Goal: Task Accomplishment & Management: Use online tool/utility

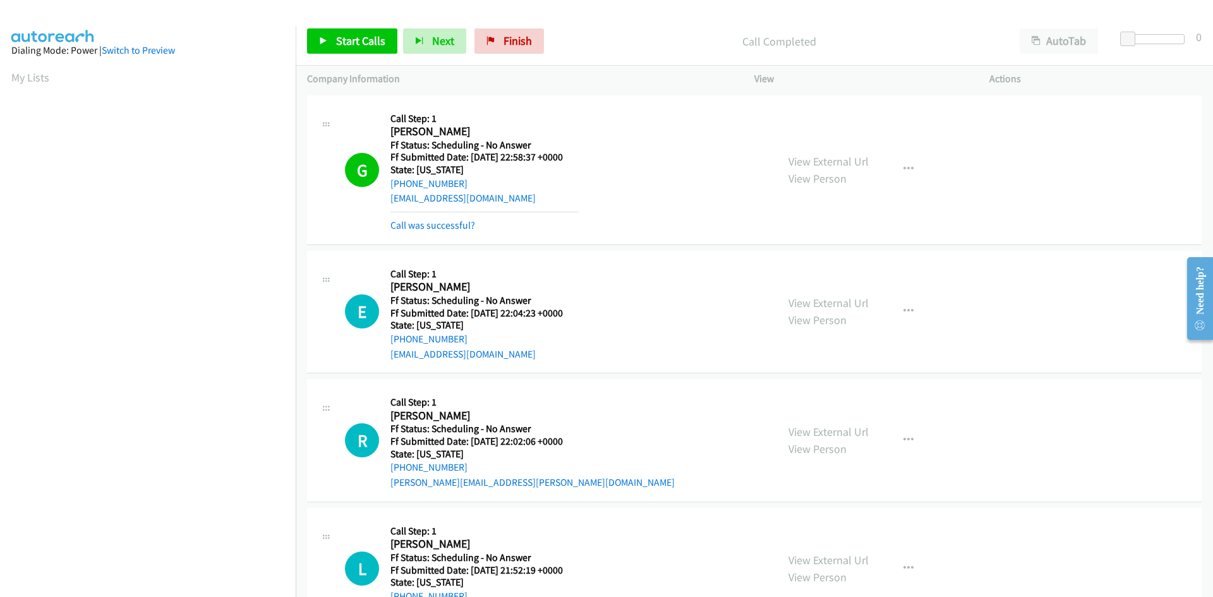
scroll to position [111, 0]
click at [596, 23] on div "Start Calls Pause Next Finish Call Completed AutoTab AutoTab 0" at bounding box center [754, 41] width 917 height 49
click at [506, 33] on link "Finish" at bounding box center [510, 40] width 70 height 25
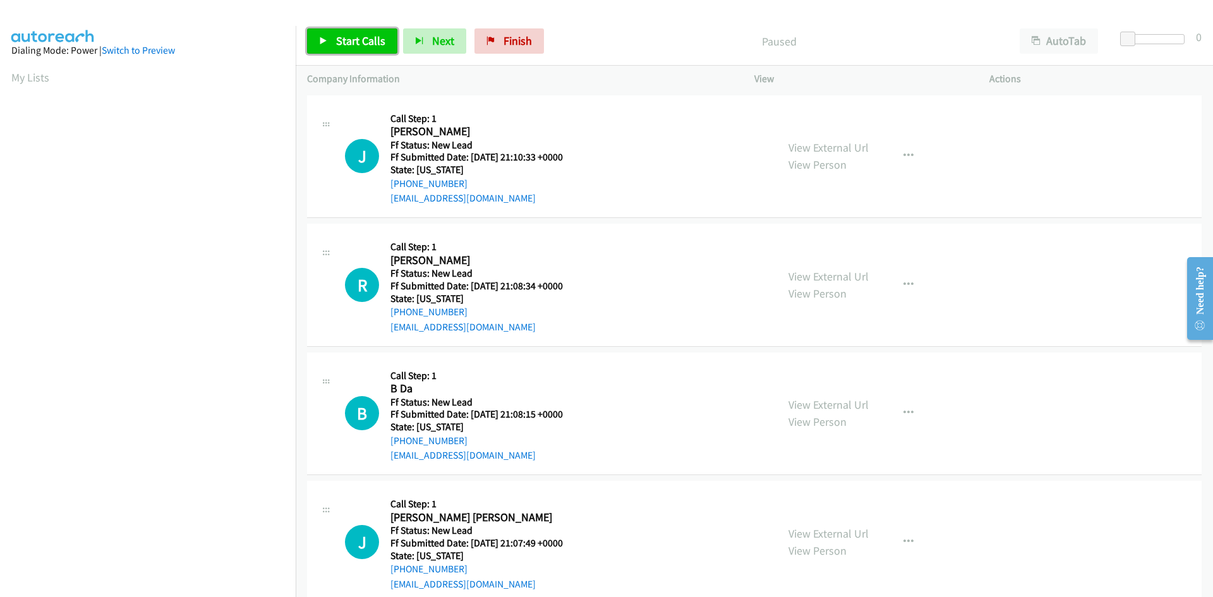
click at [341, 40] on span "Start Calls" at bounding box center [360, 40] width 49 height 15
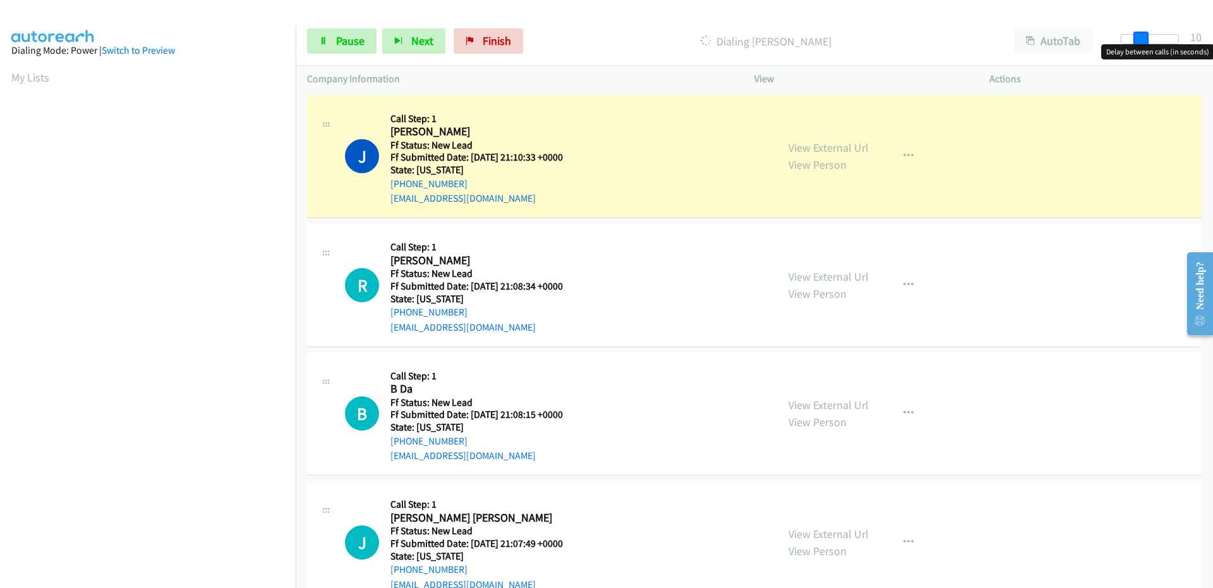
drag, startPoint x: 1126, startPoint y: 42, endPoint x: 1146, endPoint y: 41, distance: 19.6
click at [1146, 41] on span at bounding box center [1141, 39] width 15 height 15
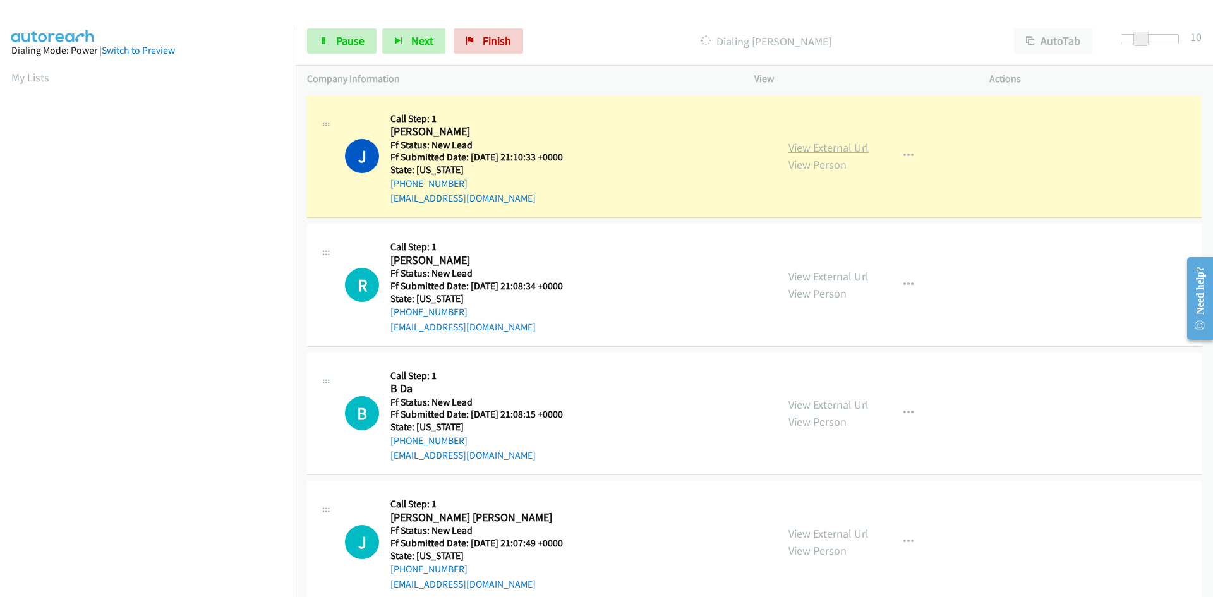
click at [806, 148] on link "View External Url" at bounding box center [829, 147] width 80 height 15
click at [323, 42] on icon at bounding box center [323, 41] width 9 height 9
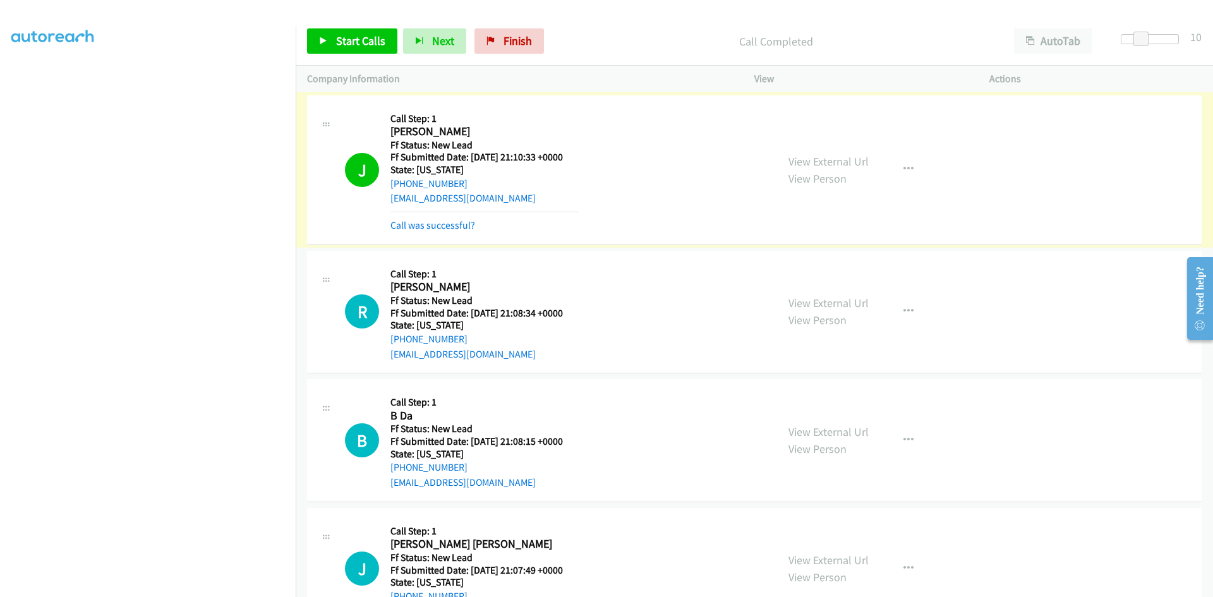
click at [430, 223] on link "Call was successful?" at bounding box center [432, 225] width 85 height 12
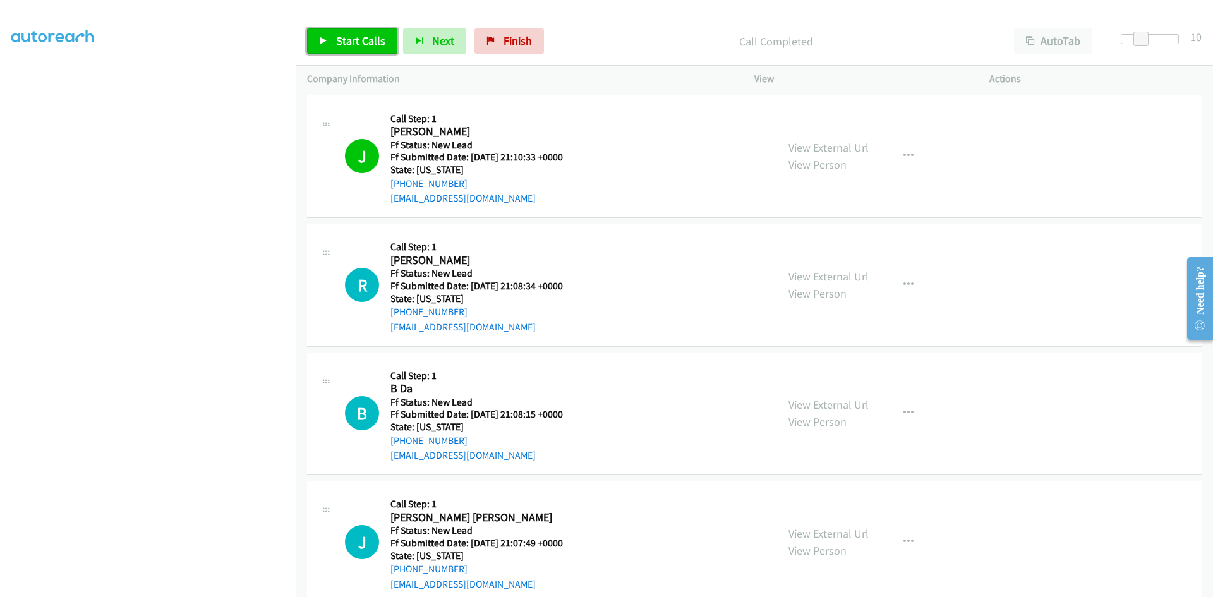
click at [366, 37] on span "Start Calls" at bounding box center [360, 40] width 49 height 15
click at [803, 279] on link "View External Url" at bounding box center [829, 276] width 80 height 15
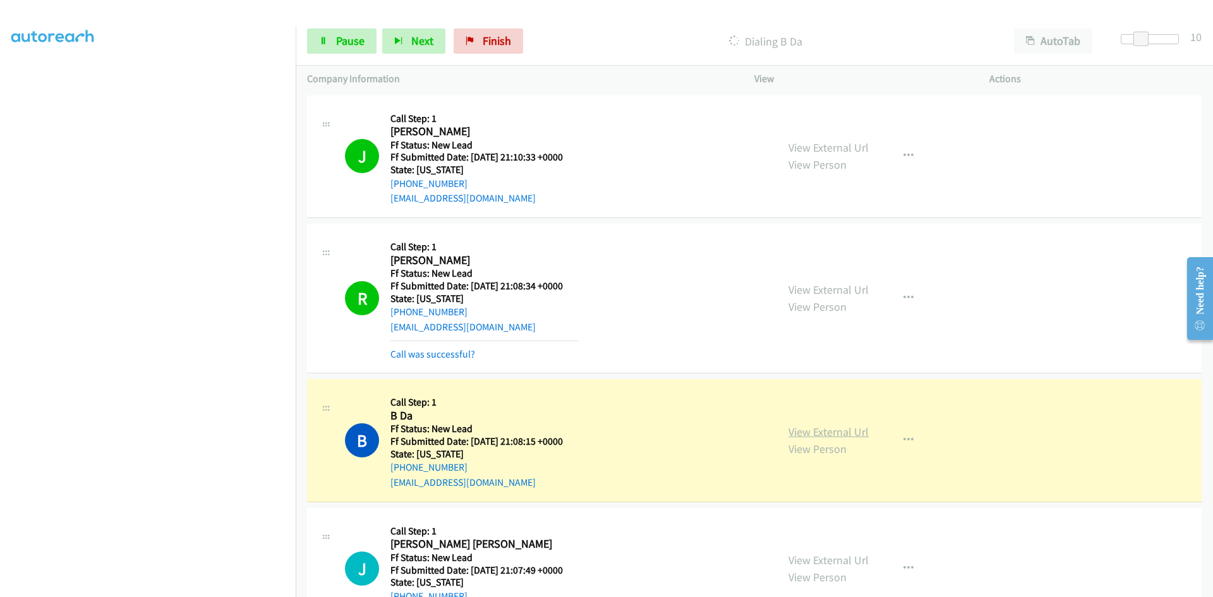
click at [859, 432] on link "View External Url" at bounding box center [829, 432] width 80 height 15
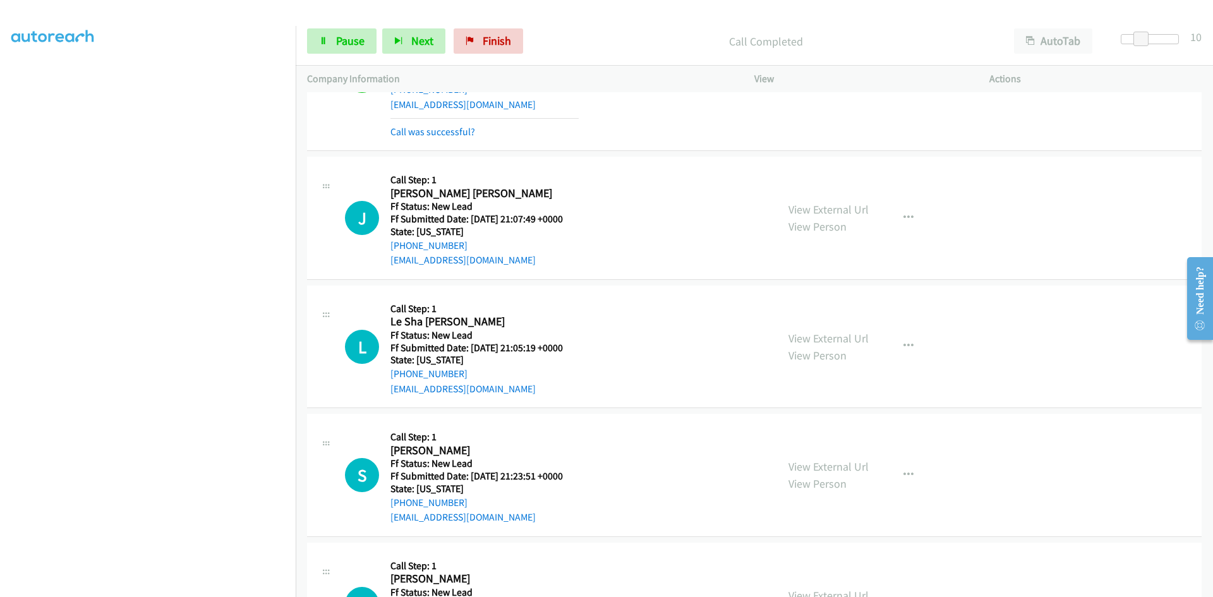
scroll to position [379, 0]
click at [817, 210] on link "View External Url" at bounding box center [829, 208] width 80 height 15
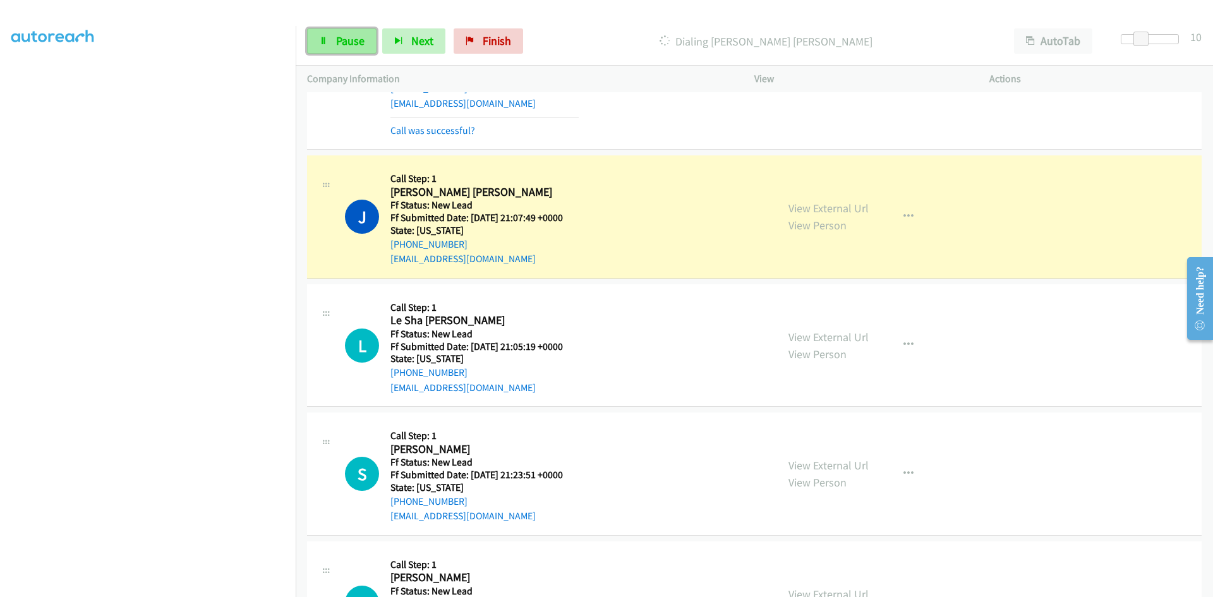
click at [359, 36] on span "Pause" at bounding box center [350, 40] width 28 height 15
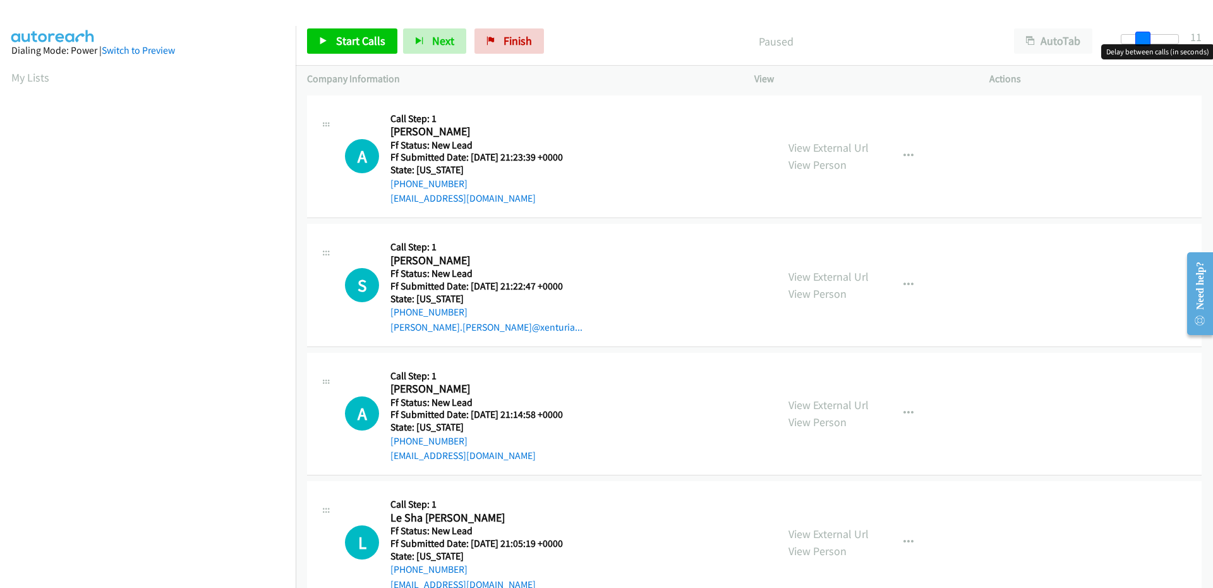
drag, startPoint x: 1136, startPoint y: 42, endPoint x: 1152, endPoint y: 40, distance: 16.5
click at [1152, 40] on div at bounding box center [1150, 39] width 58 height 10
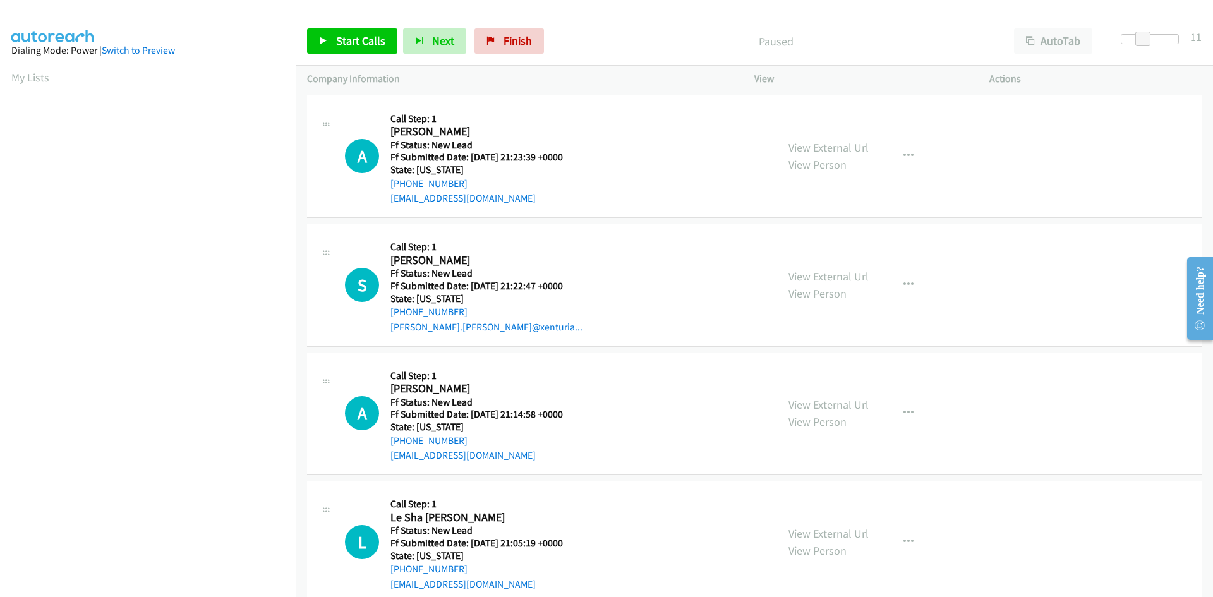
scroll to position [72, 0]
click at [362, 45] on span "Start Calls" at bounding box center [360, 40] width 49 height 15
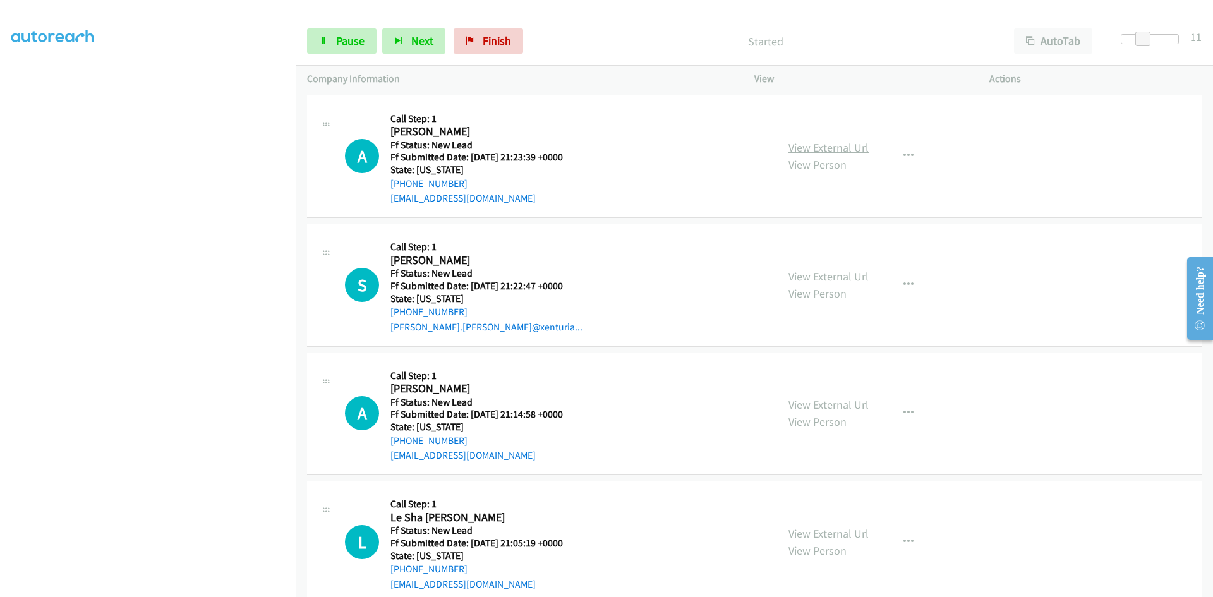
click at [792, 147] on link "View External Url" at bounding box center [829, 147] width 80 height 15
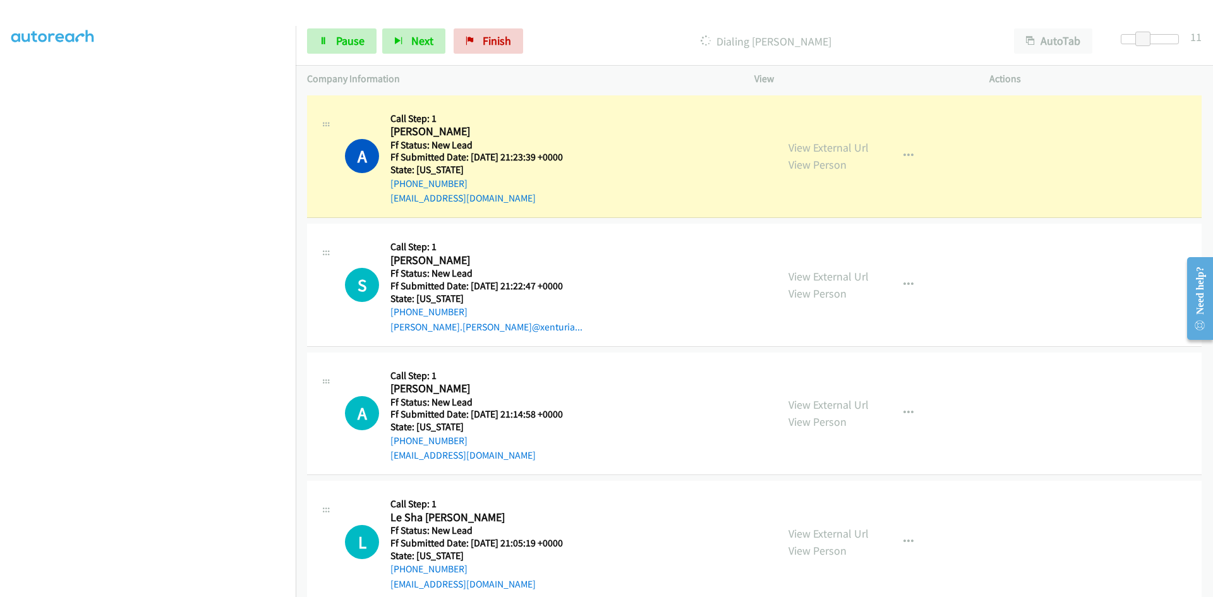
scroll to position [111, 0]
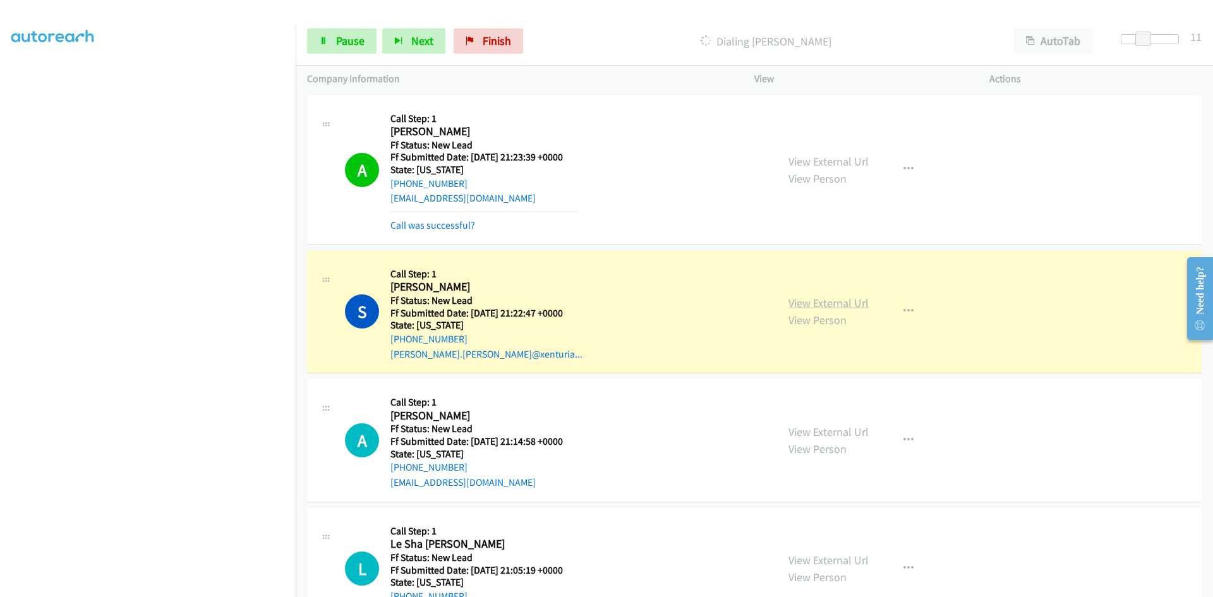
click at [797, 303] on link "View External Url" at bounding box center [829, 303] width 80 height 15
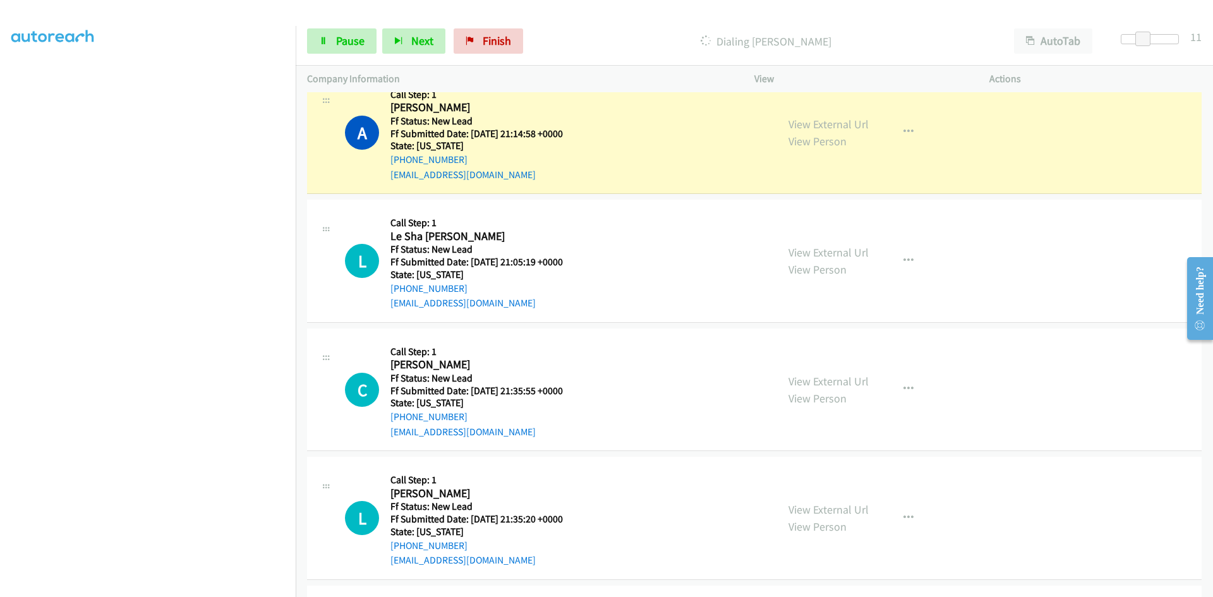
scroll to position [316, 0]
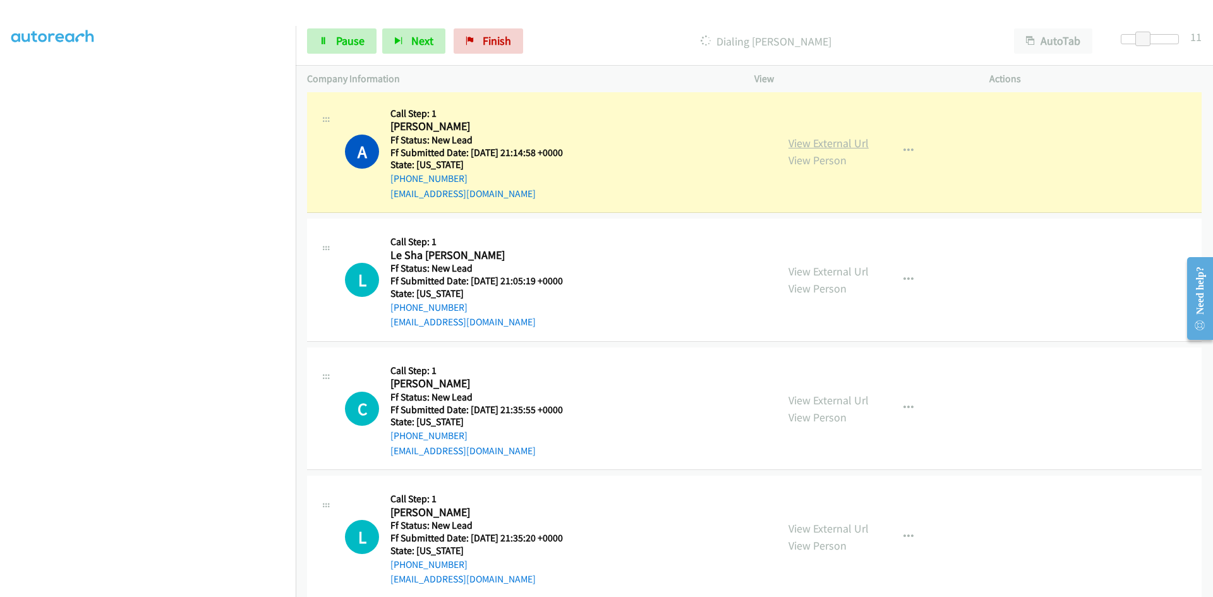
click at [806, 146] on link "View External Url" at bounding box center [829, 143] width 80 height 15
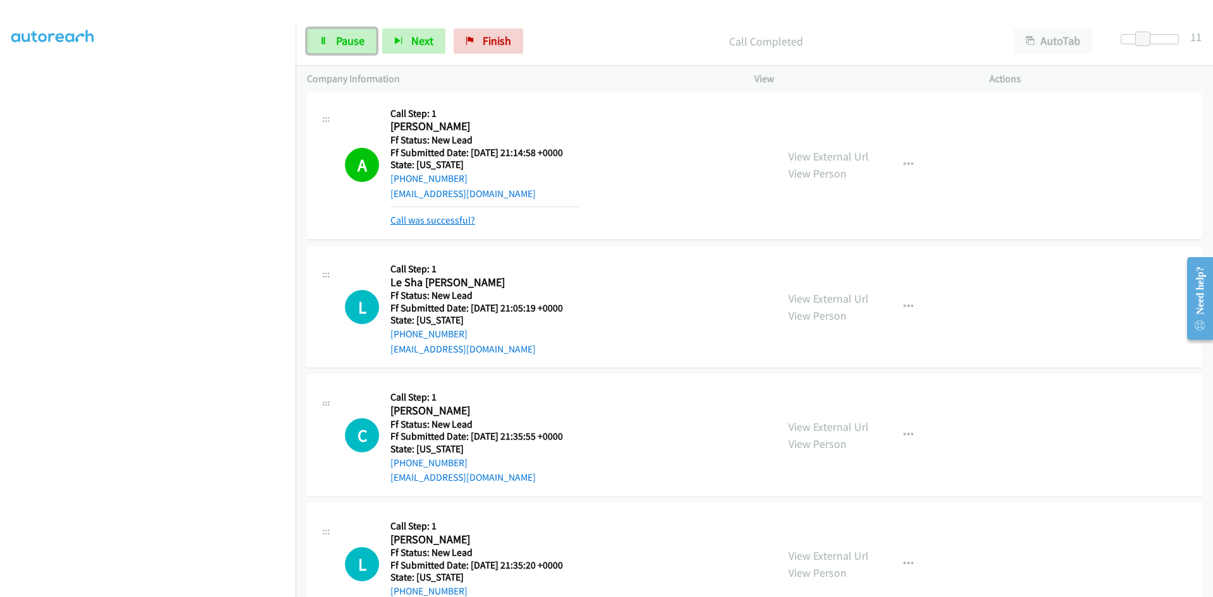
click at [463, 224] on link "Call was successful?" at bounding box center [432, 220] width 85 height 12
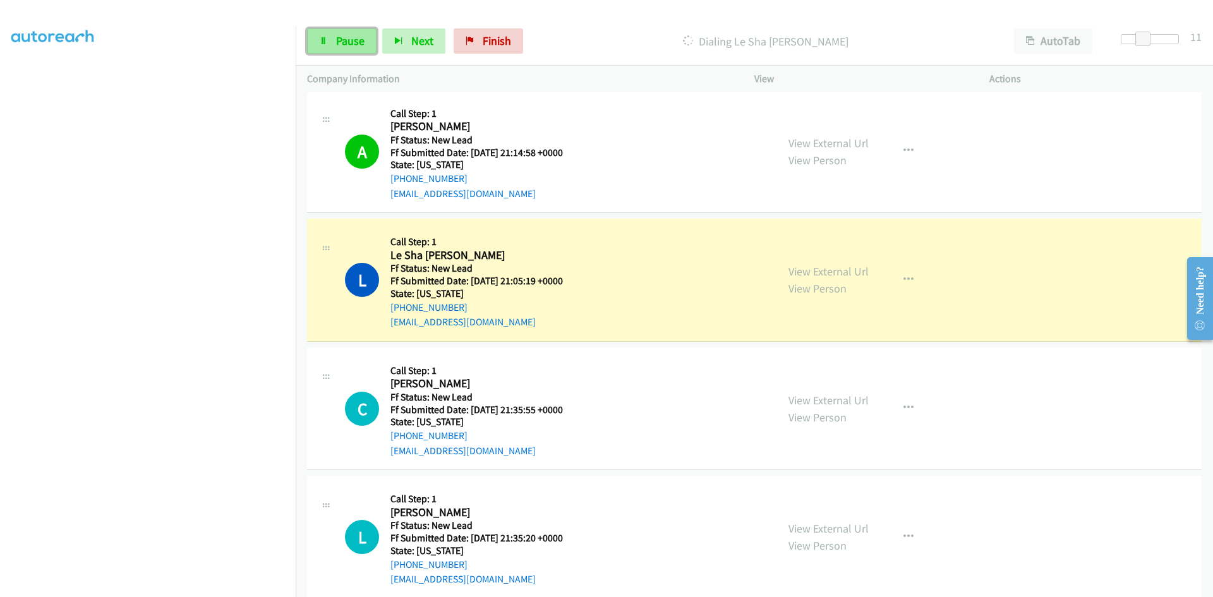
click at [353, 46] on span "Pause" at bounding box center [350, 40] width 28 height 15
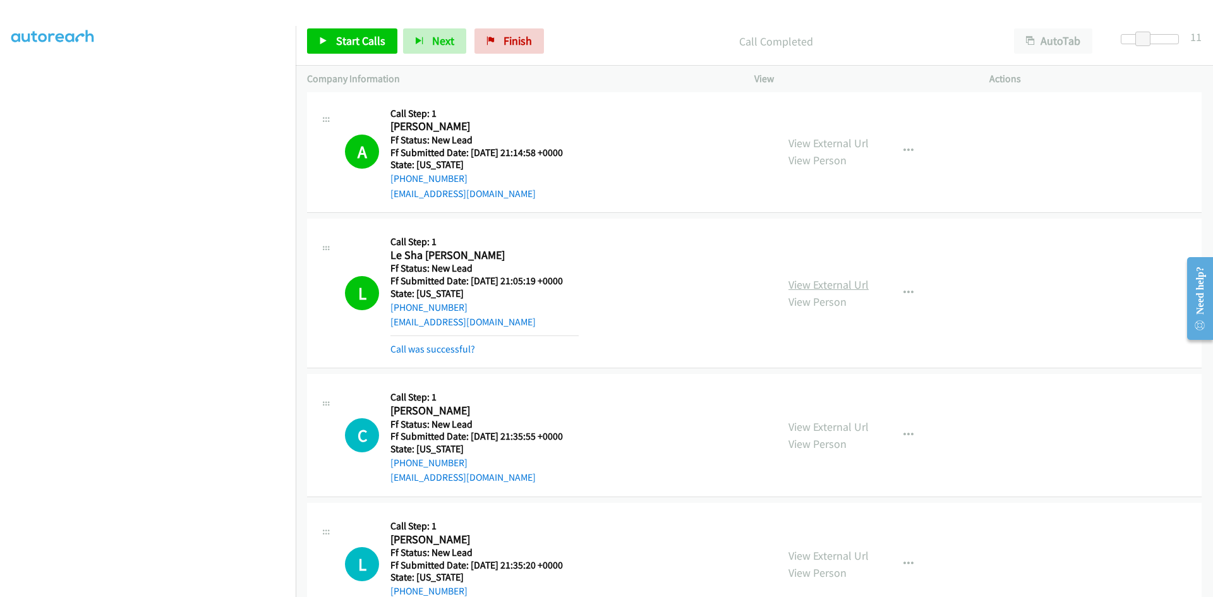
click at [843, 288] on link "View External Url" at bounding box center [829, 284] width 80 height 15
click at [463, 349] on link "Call was successful?" at bounding box center [432, 349] width 85 height 12
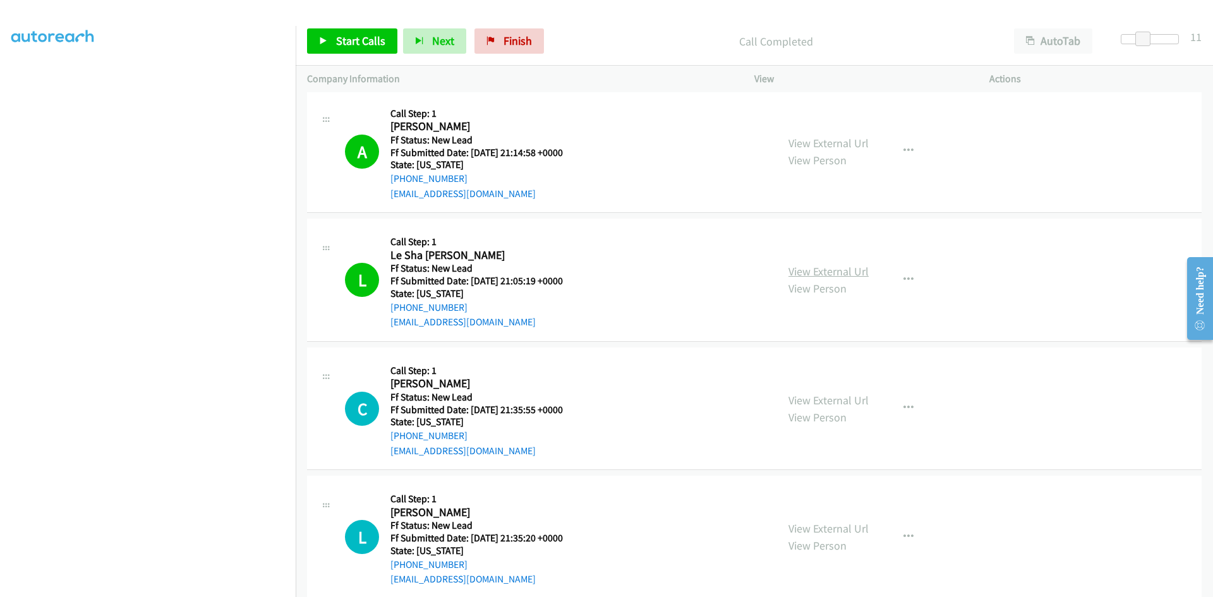
click at [802, 272] on link "View External Url" at bounding box center [829, 271] width 80 height 15
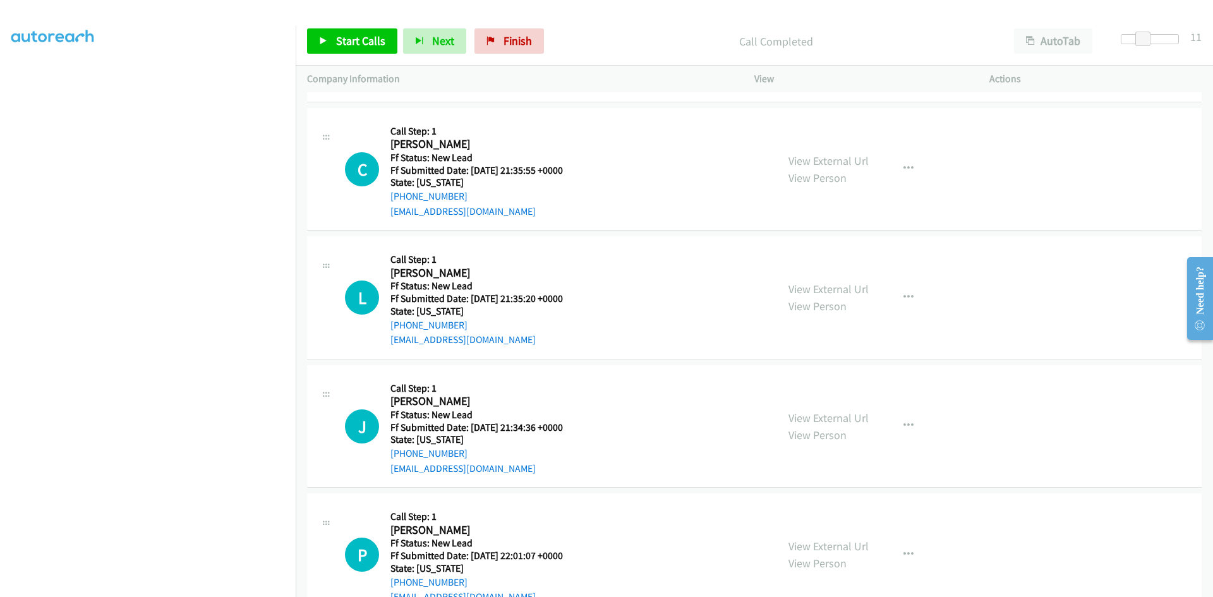
scroll to position [569, 0]
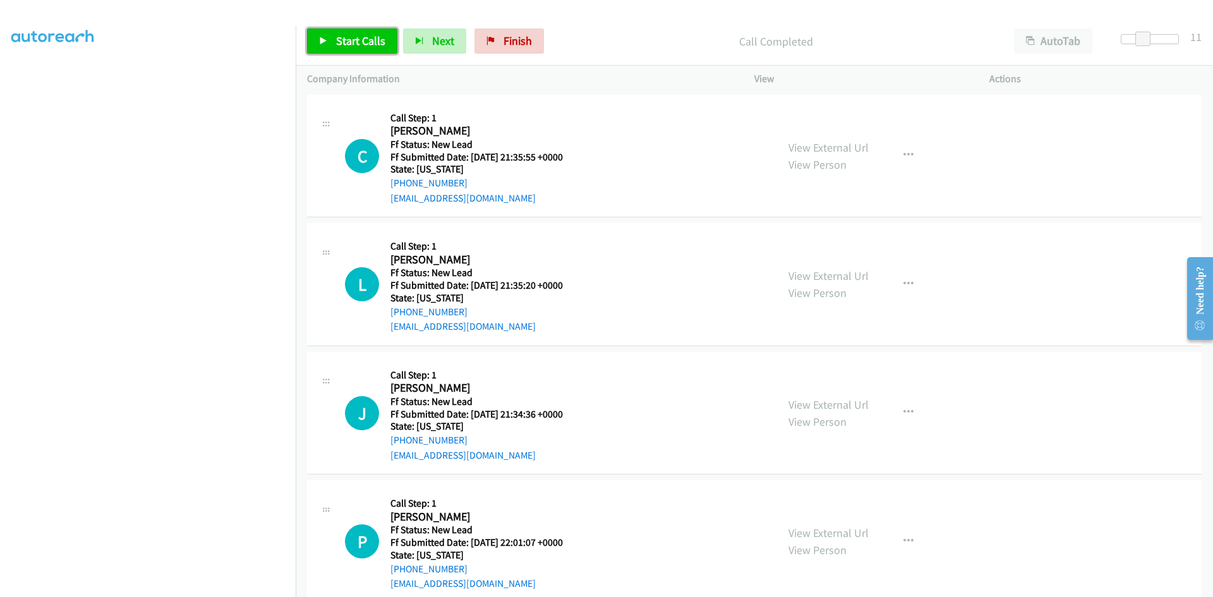
click at [339, 40] on span "Start Calls" at bounding box center [360, 40] width 49 height 15
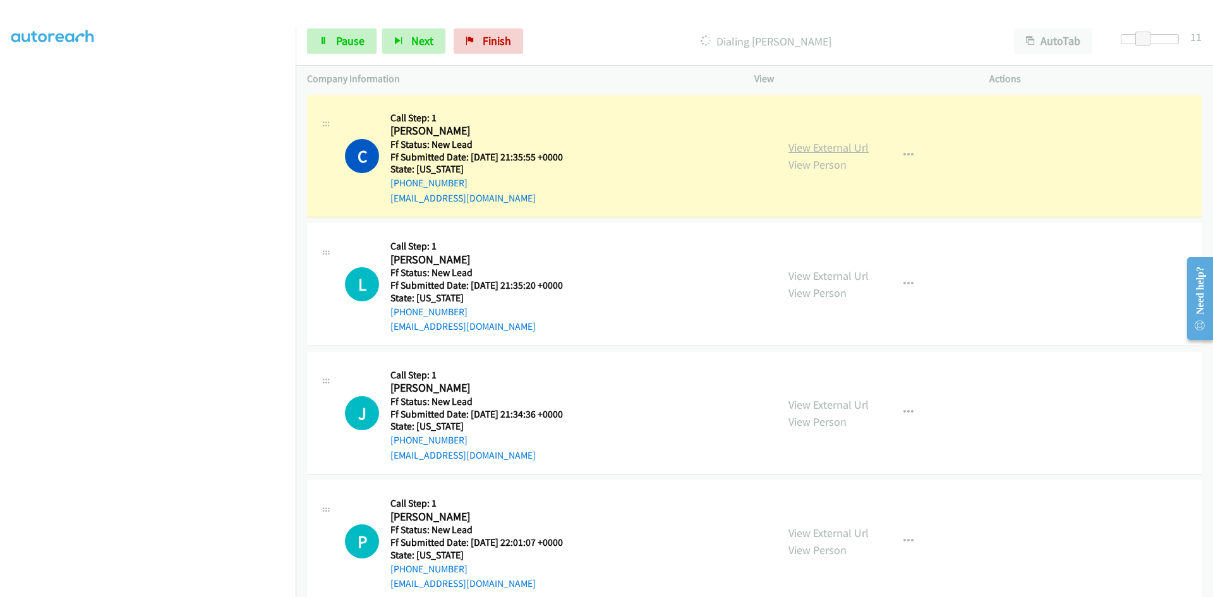
click at [817, 147] on link "View External Url" at bounding box center [829, 147] width 80 height 15
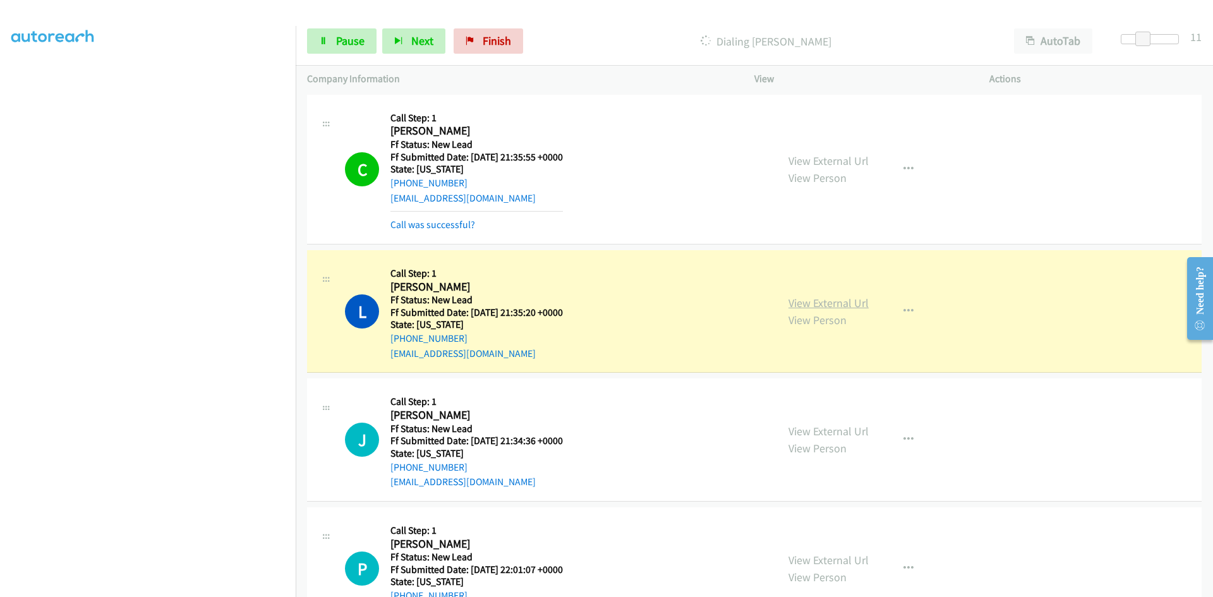
click at [792, 305] on link "View External Url" at bounding box center [829, 303] width 80 height 15
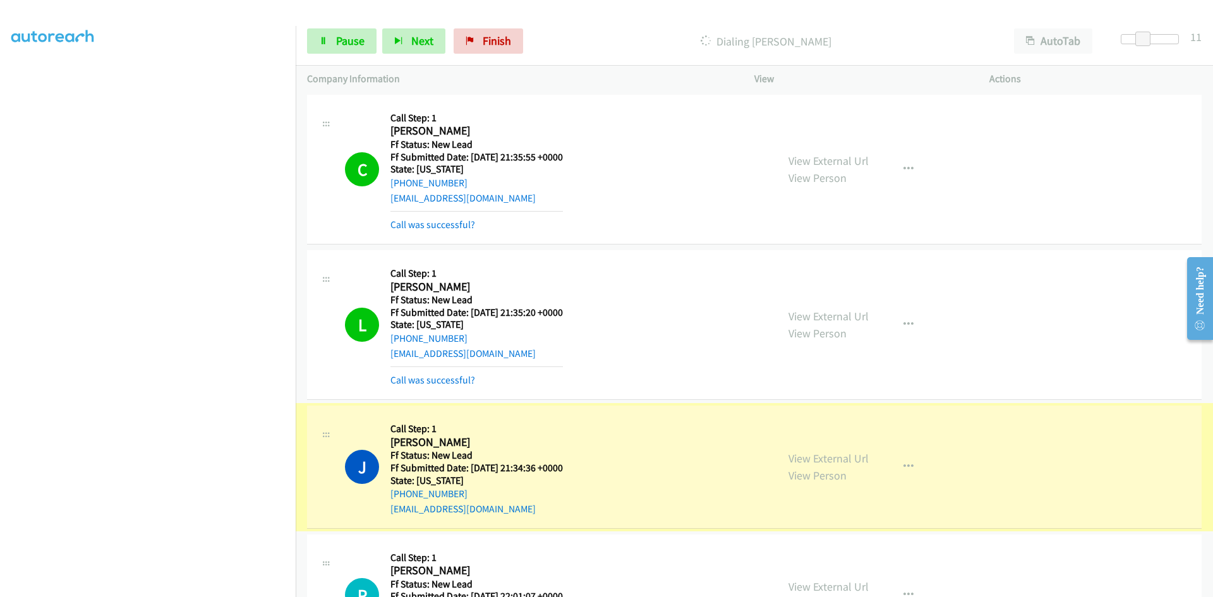
click at [819, 457] on link "View External Url" at bounding box center [829, 458] width 80 height 15
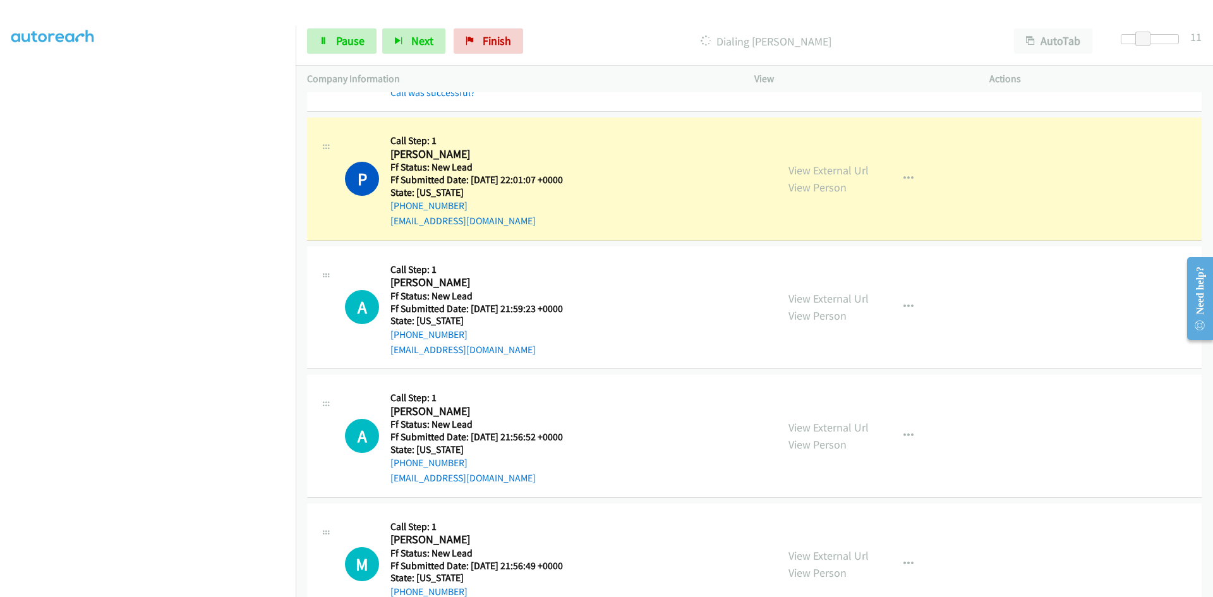
scroll to position [1011, 0]
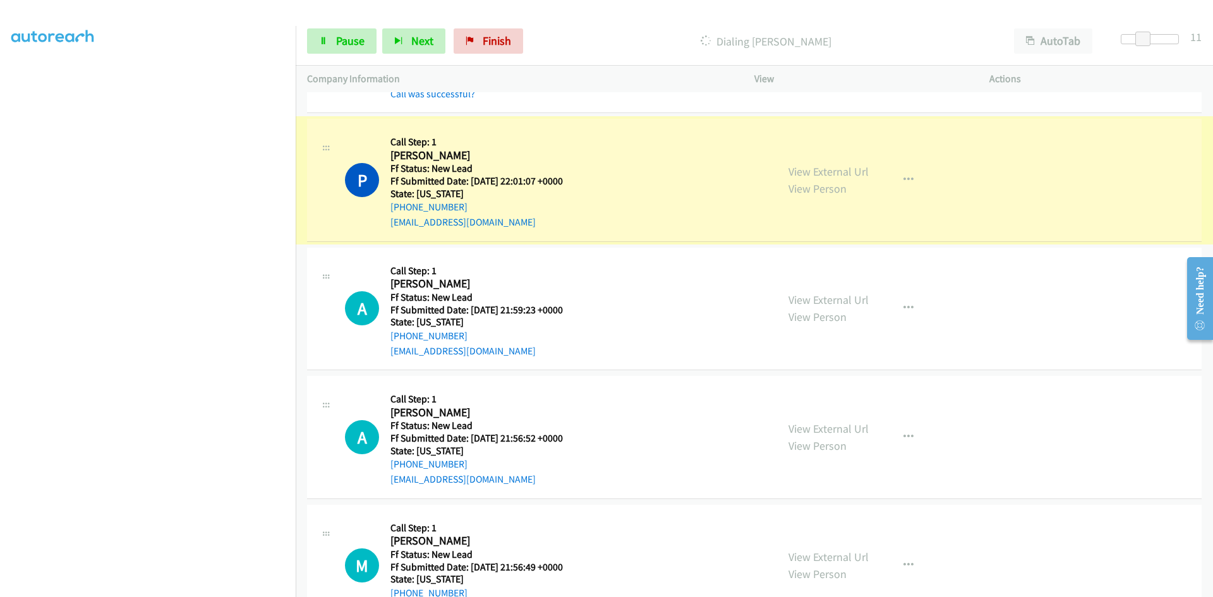
click at [820, 175] on link "View External Url" at bounding box center [829, 171] width 80 height 15
click at [342, 33] on span "Pause" at bounding box center [350, 40] width 28 height 15
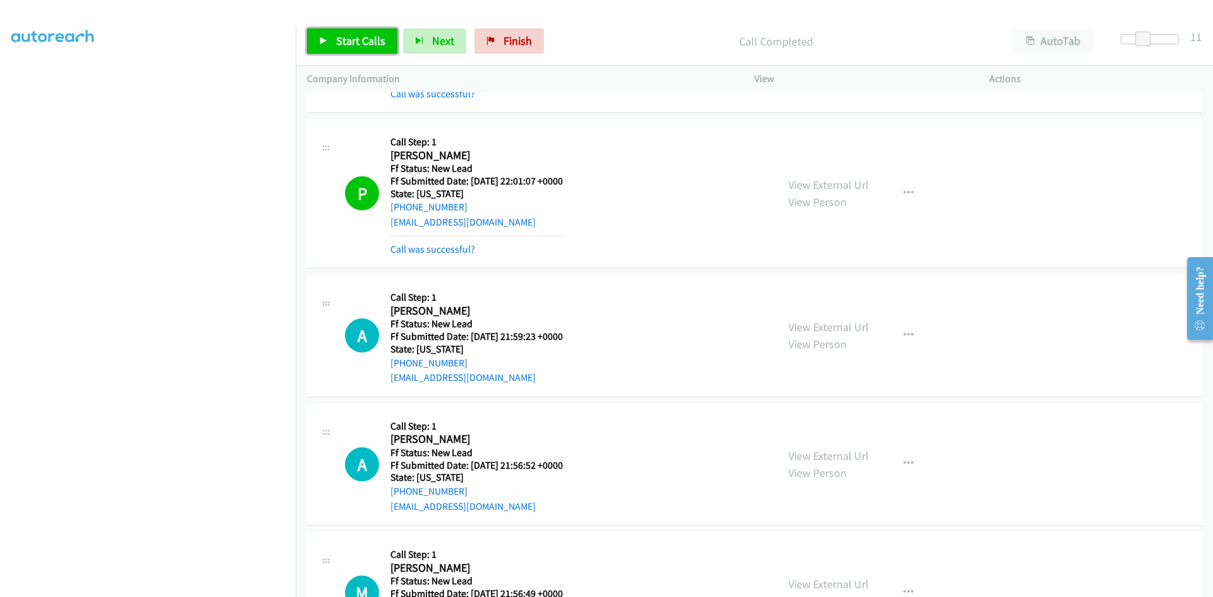
click at [351, 32] on link "Start Calls" at bounding box center [352, 40] width 90 height 25
click at [846, 321] on link "View External Url" at bounding box center [829, 327] width 80 height 15
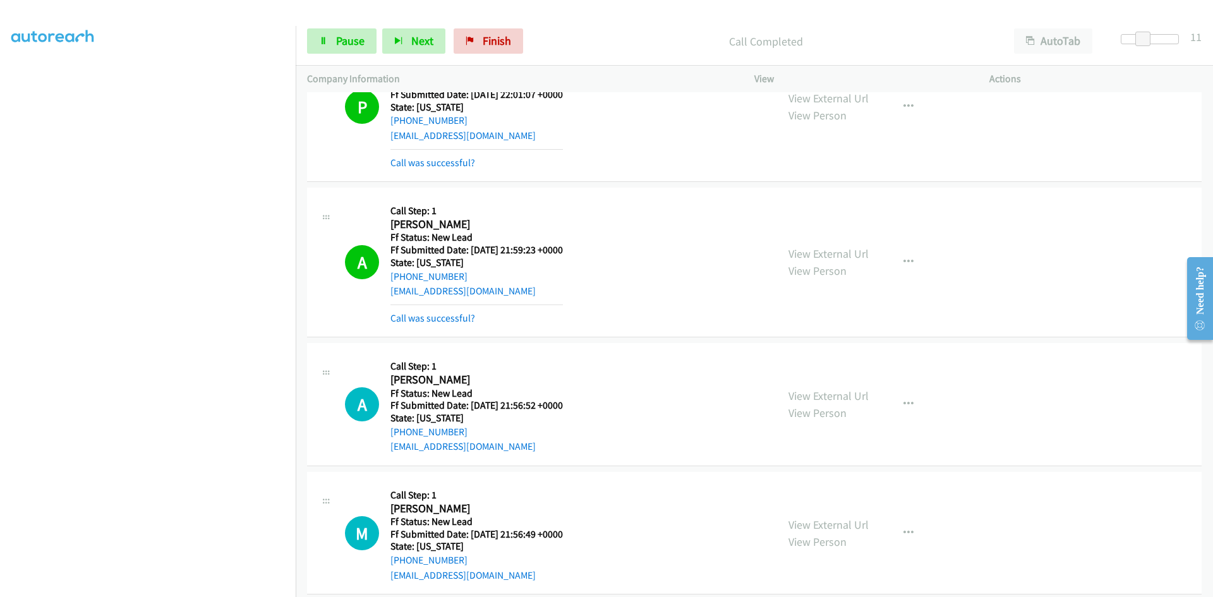
scroll to position [1242, 0]
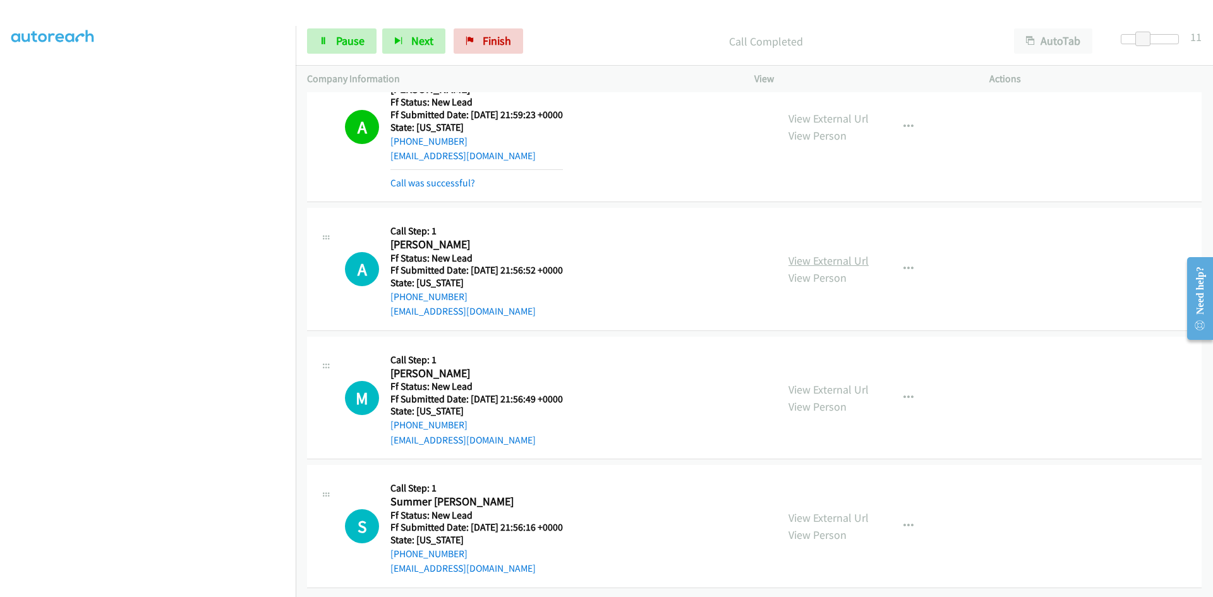
click at [818, 253] on link "View External Url" at bounding box center [829, 260] width 80 height 15
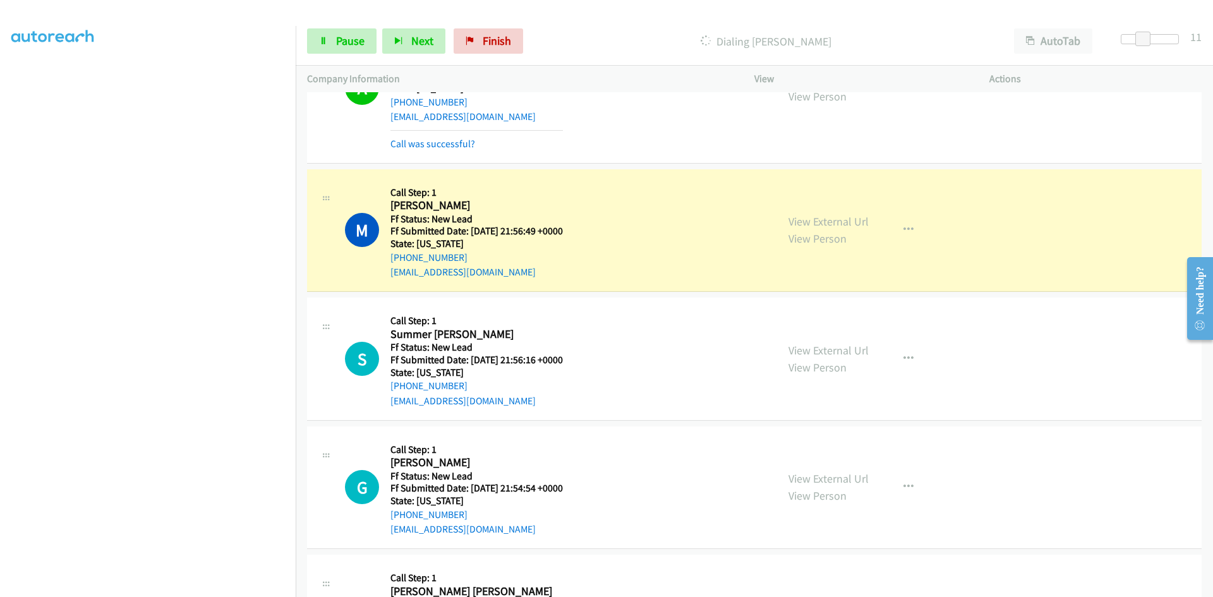
scroll to position [1495, 0]
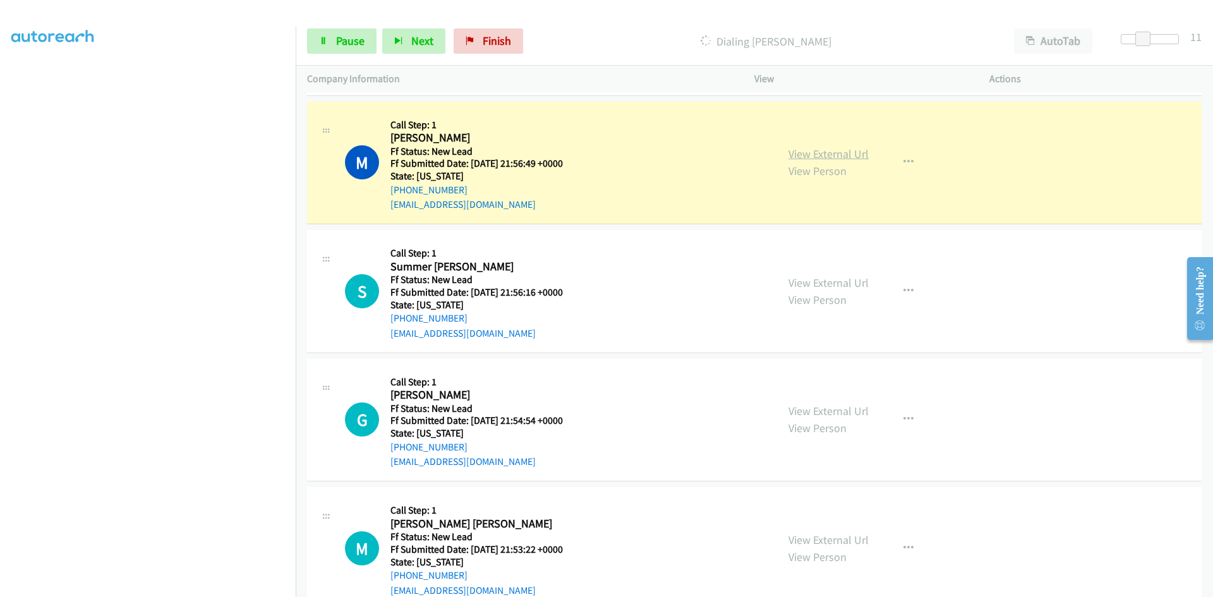
click at [838, 155] on link "View External Url" at bounding box center [829, 154] width 80 height 15
click at [334, 45] on link "Pause" at bounding box center [342, 40] width 70 height 25
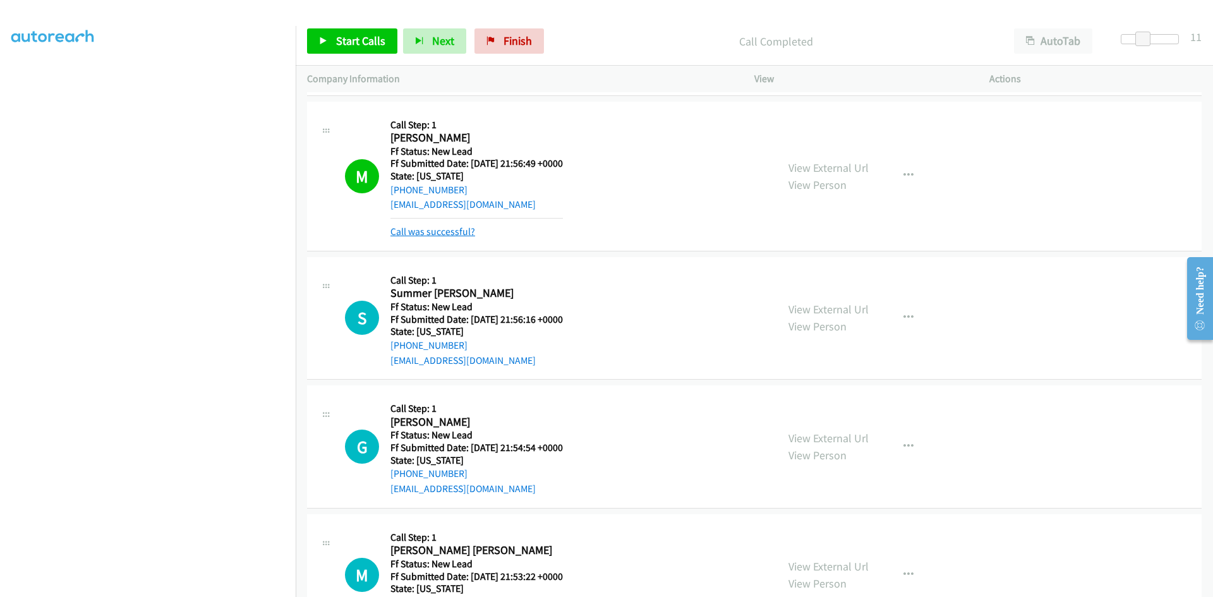
click at [459, 231] on link "Call was successful?" at bounding box center [432, 232] width 85 height 12
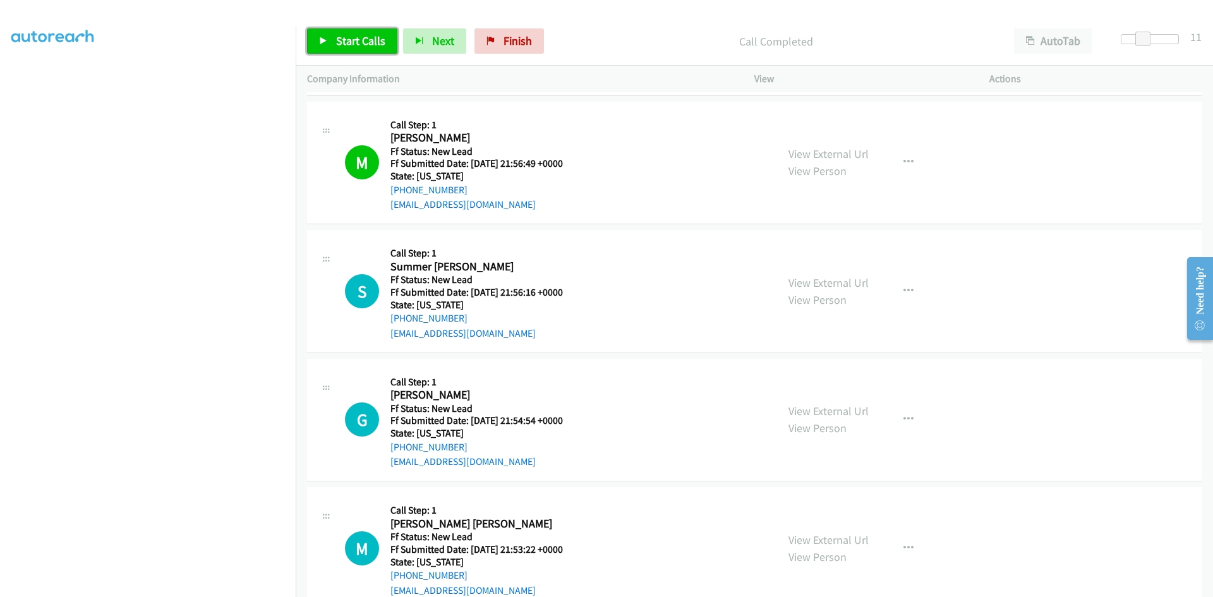
click at [367, 44] on span "Start Calls" at bounding box center [360, 40] width 49 height 15
click at [802, 284] on link "View External Url" at bounding box center [829, 282] width 80 height 15
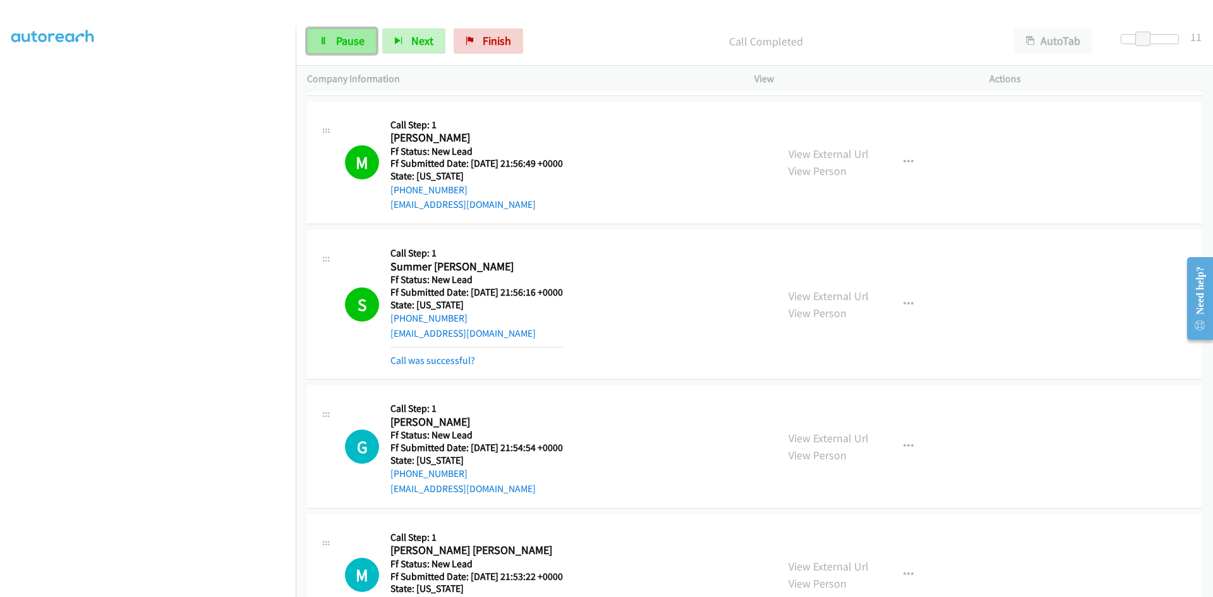
click at [324, 40] on icon at bounding box center [323, 41] width 9 height 9
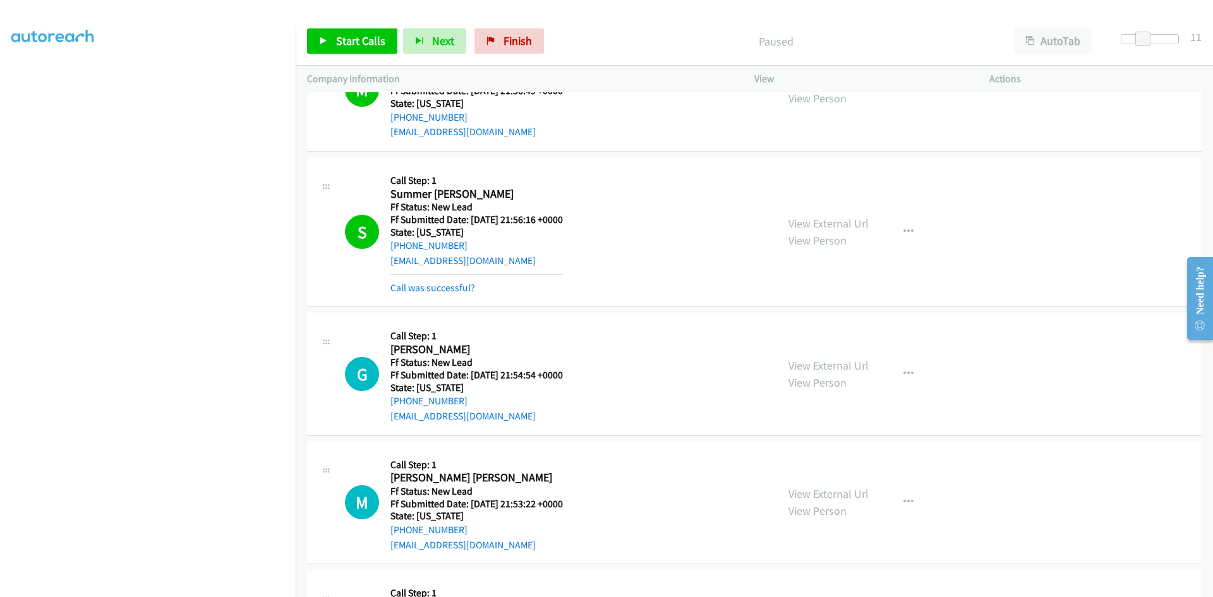
scroll to position [1621, 0]
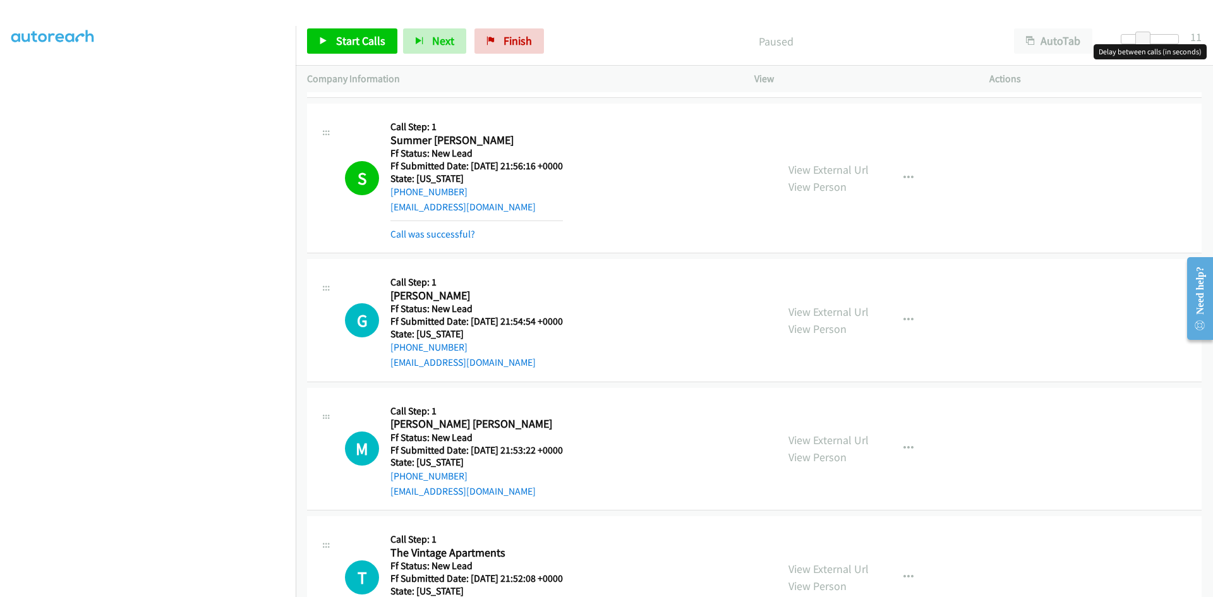
click at [1122, 38] on div at bounding box center [1150, 39] width 58 height 10
click at [325, 39] on icon at bounding box center [323, 41] width 9 height 9
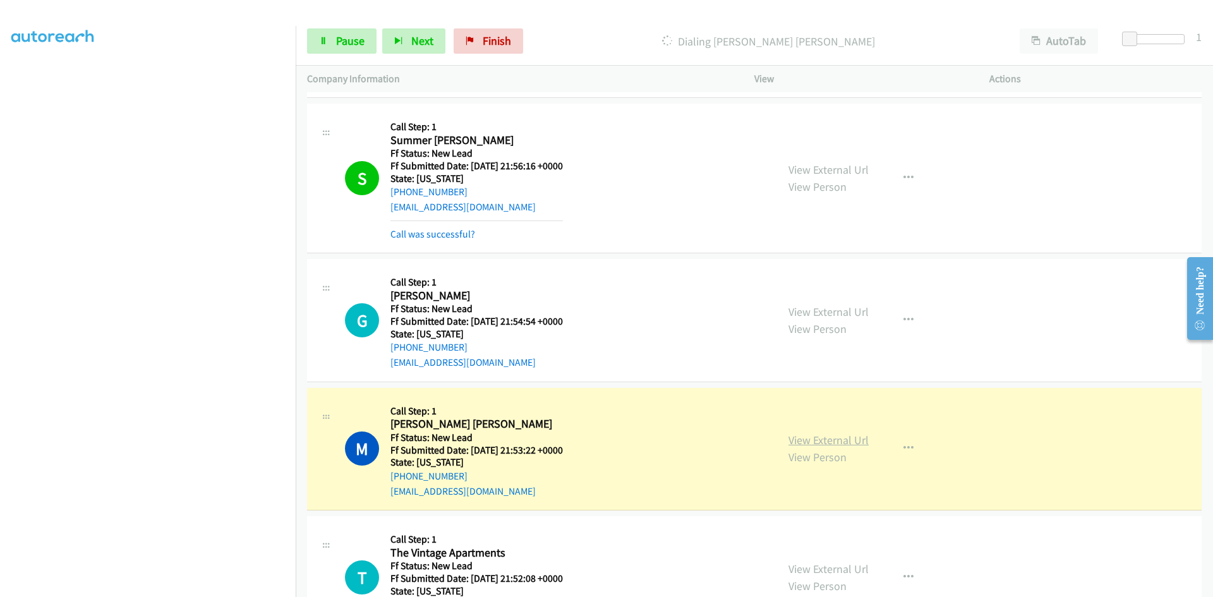
click at [840, 442] on link "View External Url" at bounding box center [829, 440] width 80 height 15
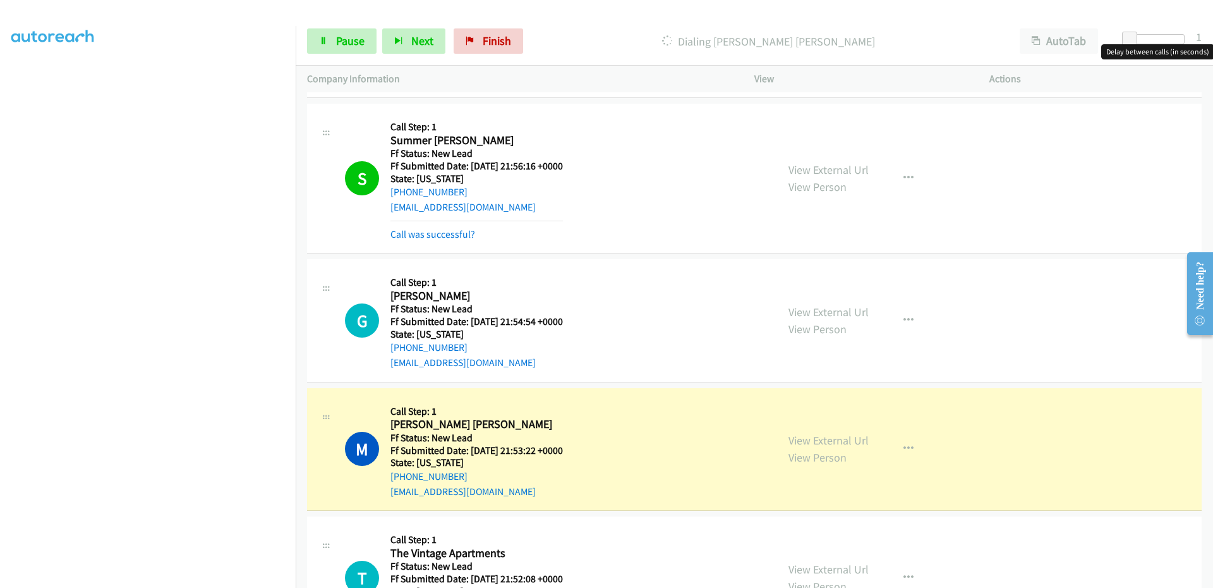
click at [1159, 40] on div at bounding box center [1156, 39] width 58 height 10
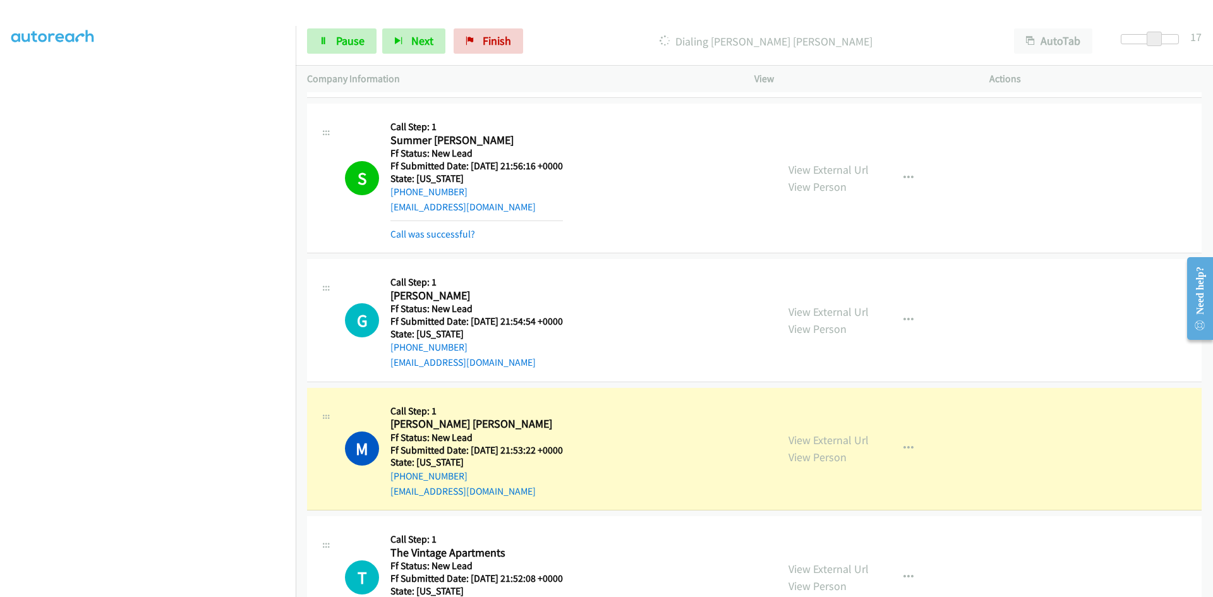
click at [1147, 39] on span at bounding box center [1154, 39] width 15 height 15
click at [790, 433] on link "View External Url" at bounding box center [829, 440] width 80 height 15
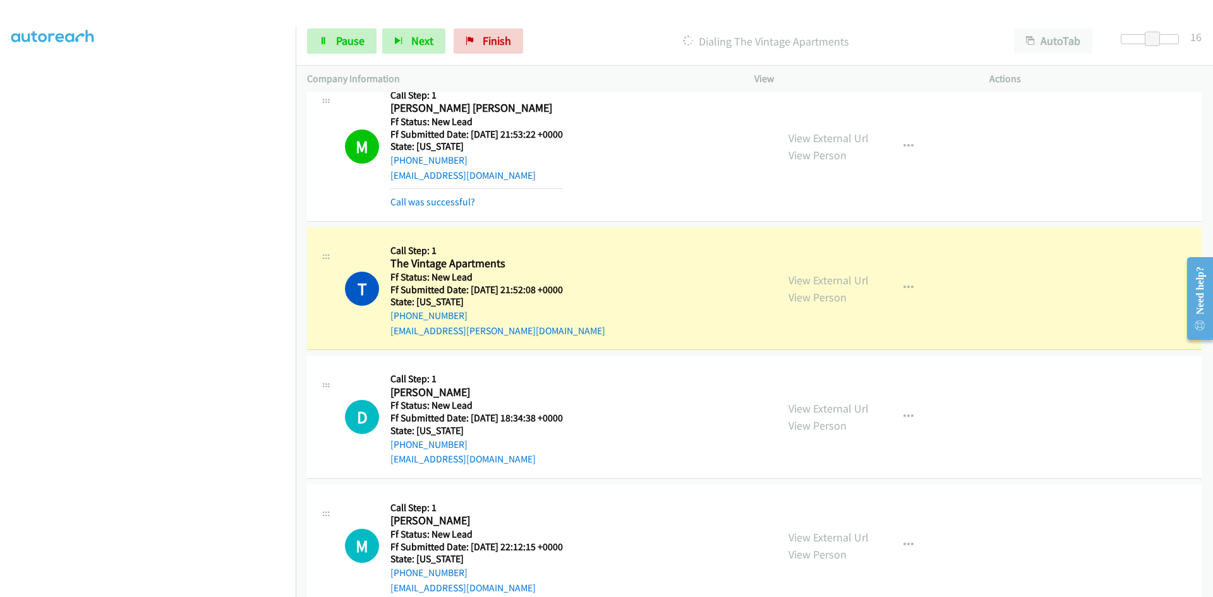
scroll to position [1966, 0]
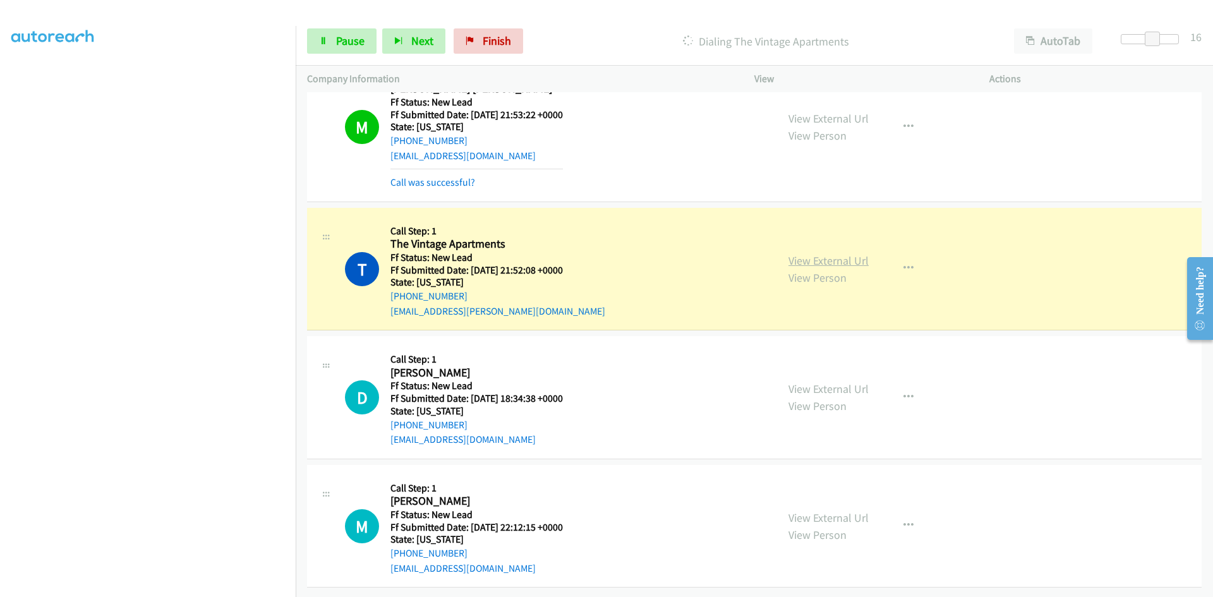
click at [820, 253] on link "View External Url" at bounding box center [829, 260] width 80 height 15
click at [356, 42] on span "Pause" at bounding box center [350, 40] width 28 height 15
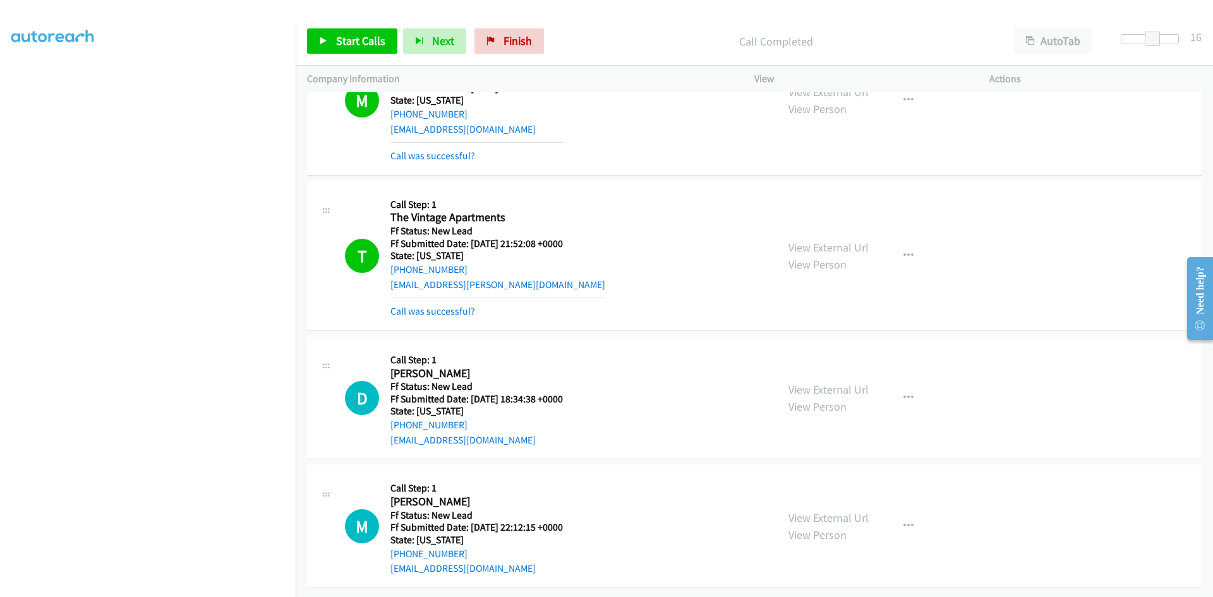
scroll to position [1993, 0]
click at [351, 43] on span "Start Calls" at bounding box center [360, 40] width 49 height 15
click at [349, 44] on span "Pause" at bounding box center [350, 40] width 28 height 15
click at [467, 306] on link "Call was successful?" at bounding box center [432, 311] width 85 height 12
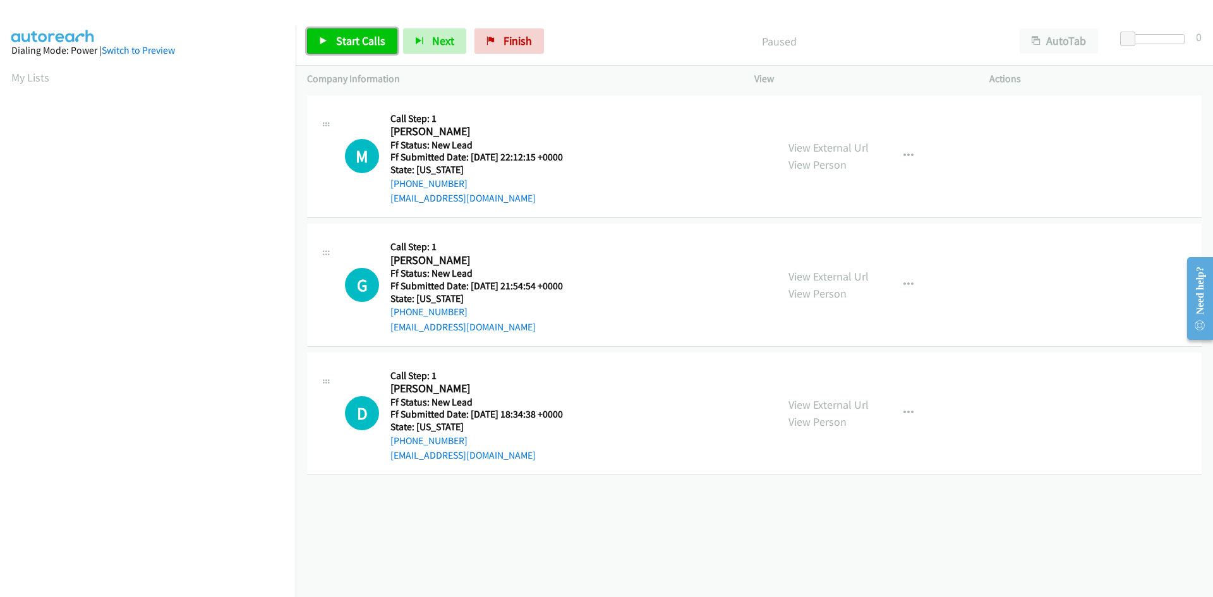
click at [361, 40] on span "Start Calls" at bounding box center [360, 40] width 49 height 15
click at [791, 149] on link "View External Url" at bounding box center [829, 147] width 80 height 15
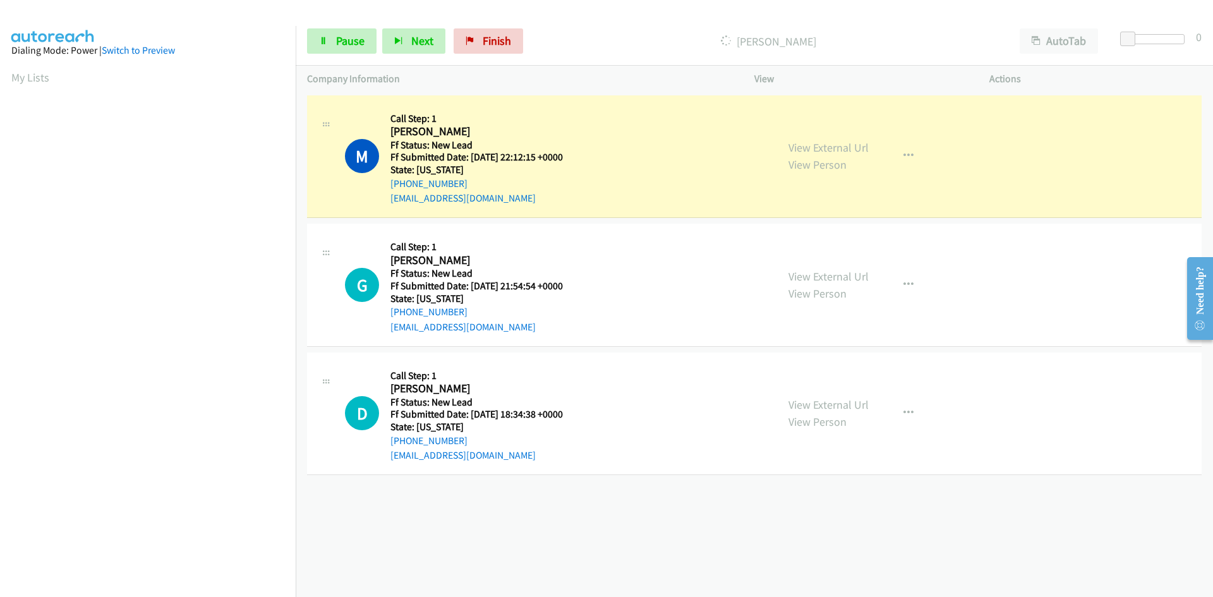
scroll to position [111, 0]
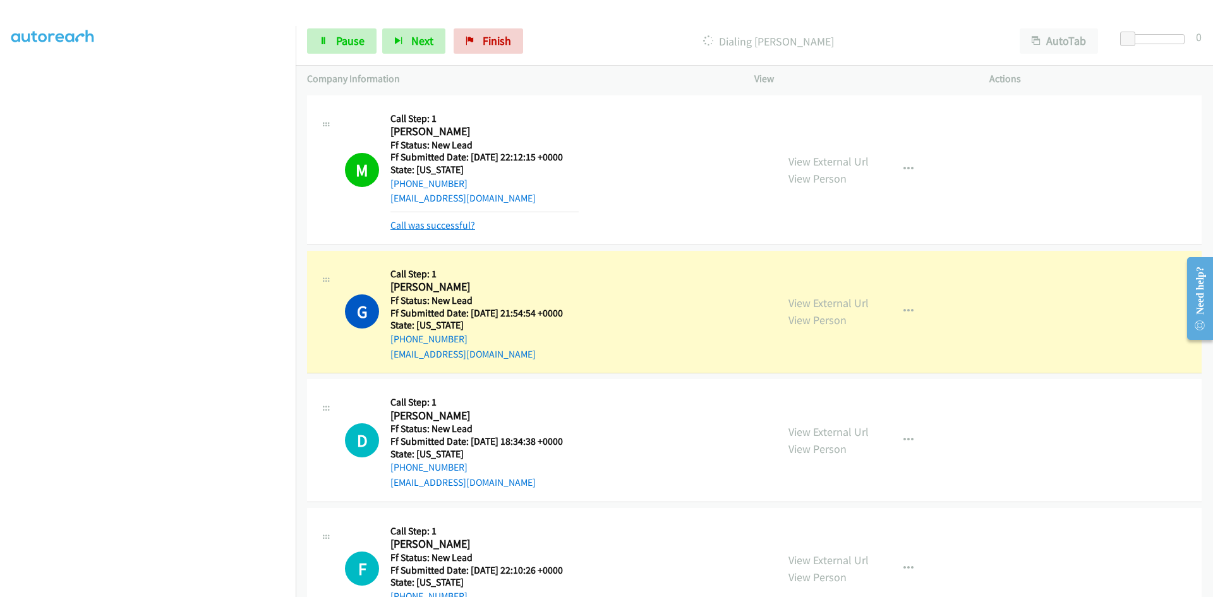
click at [444, 227] on link "Call was successful?" at bounding box center [432, 225] width 85 height 12
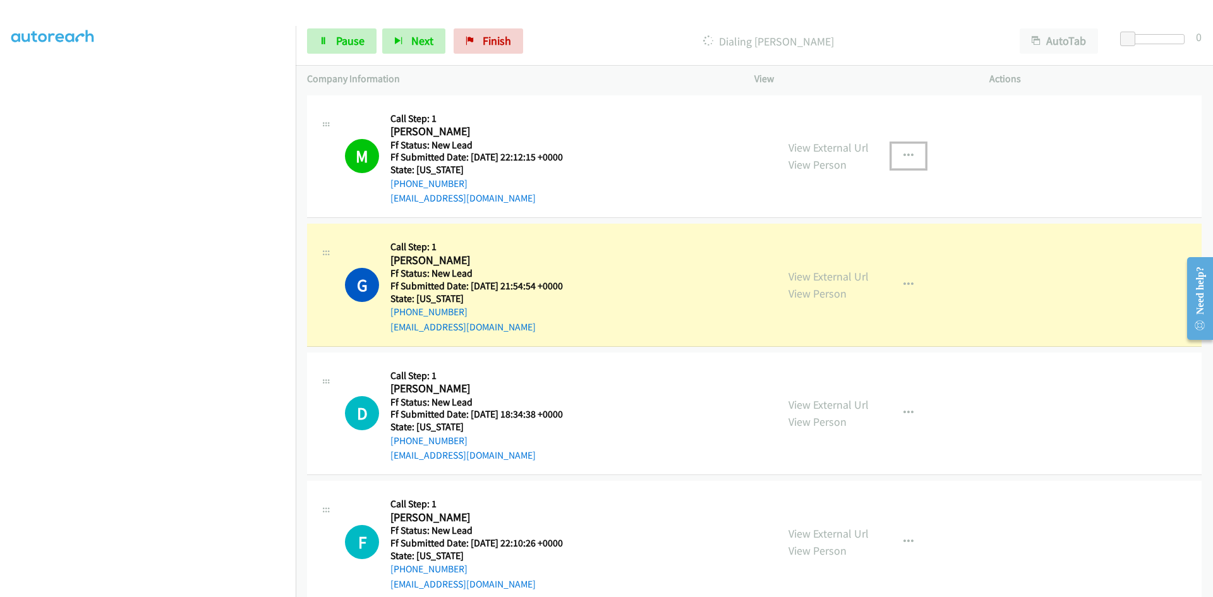
click at [904, 155] on icon "button" at bounding box center [909, 156] width 10 height 10
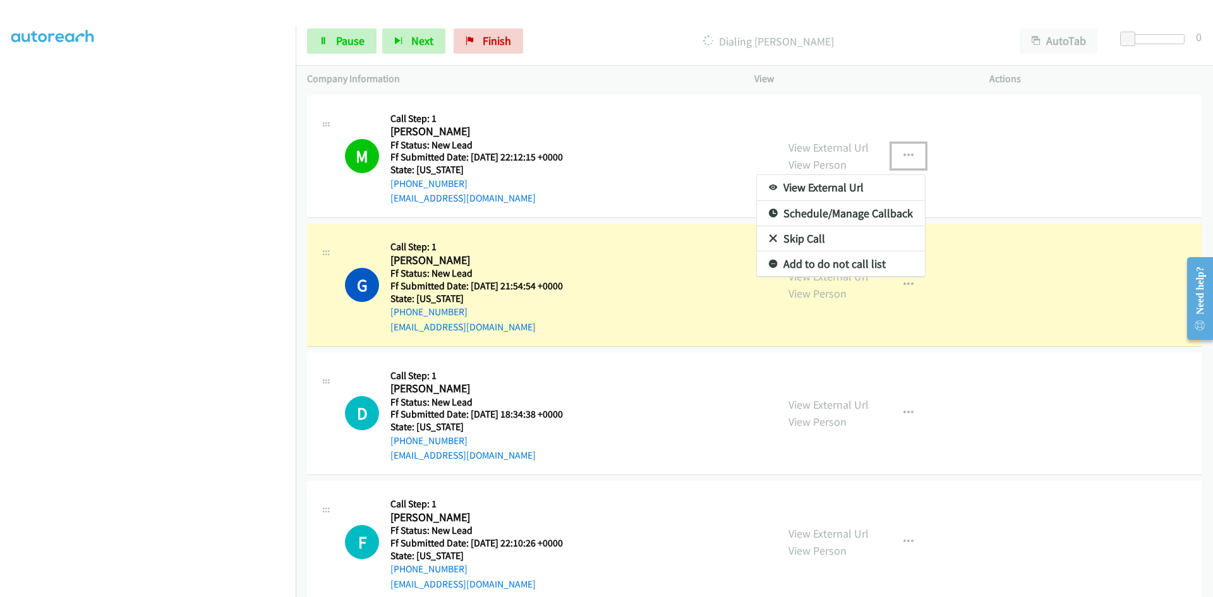
click at [812, 261] on link "Add to do not call list" at bounding box center [841, 263] width 168 height 25
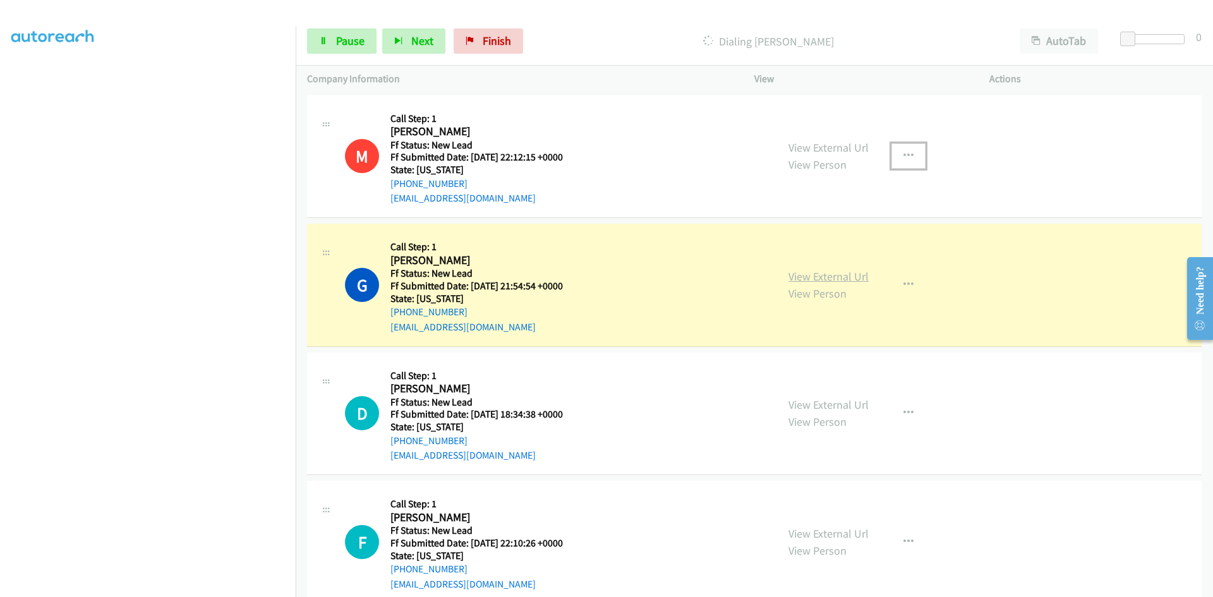
click at [808, 275] on link "View External Url" at bounding box center [829, 276] width 80 height 15
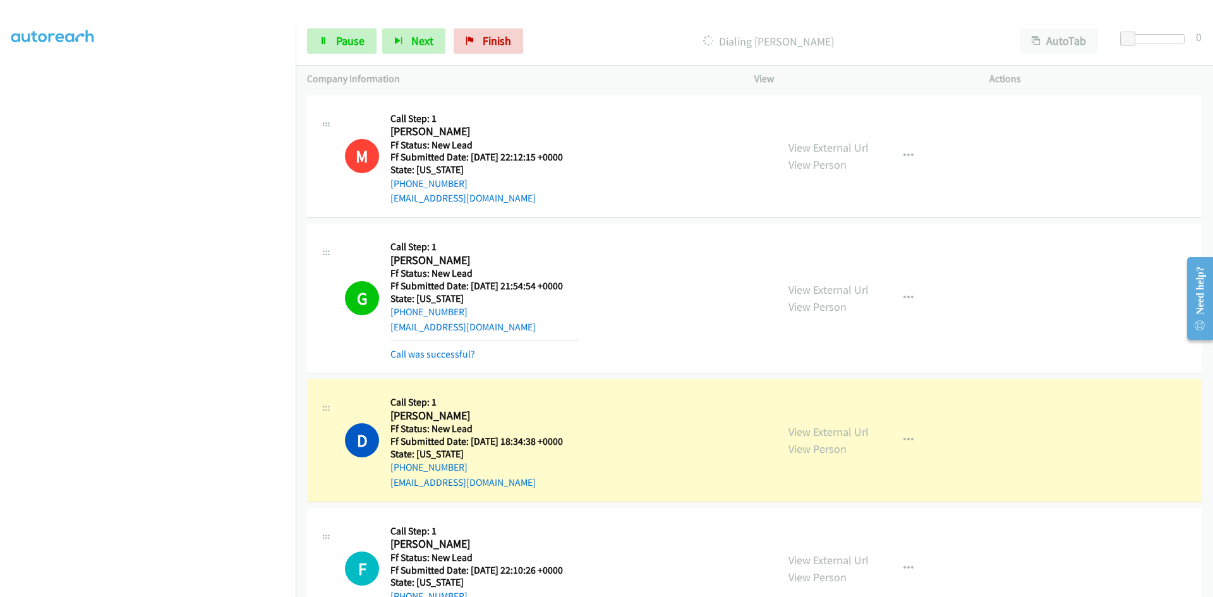
click at [452, 347] on div "Call was successful?" at bounding box center [484, 354] width 188 height 15
click at [452, 353] on link "Call was successful?" at bounding box center [432, 354] width 85 height 12
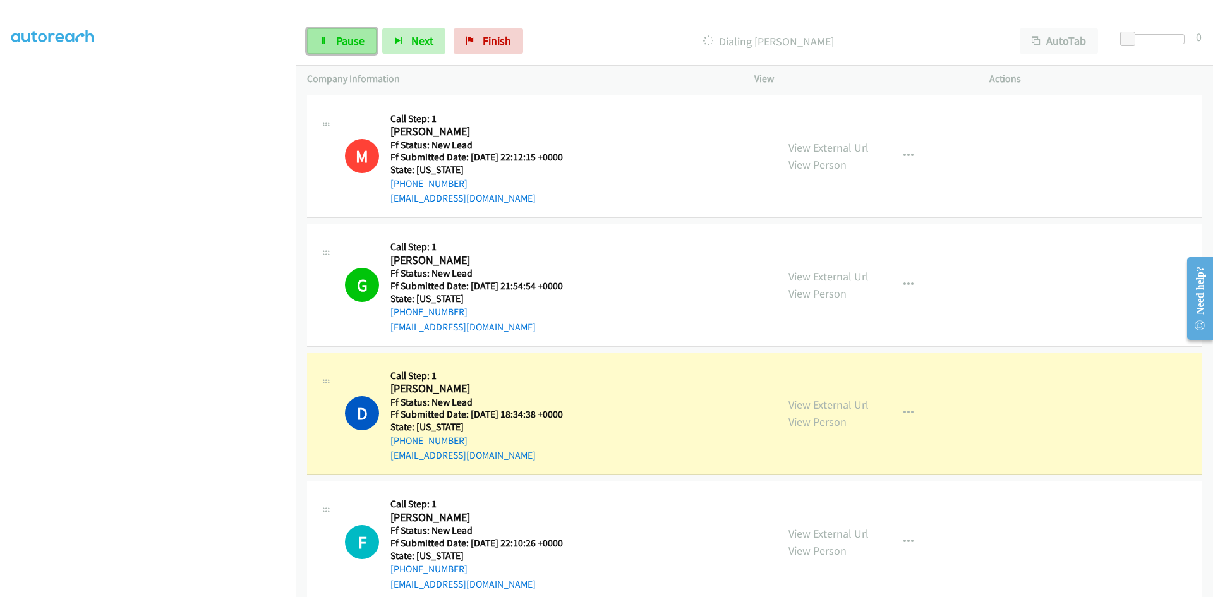
click at [324, 35] on link "Pause" at bounding box center [342, 40] width 70 height 25
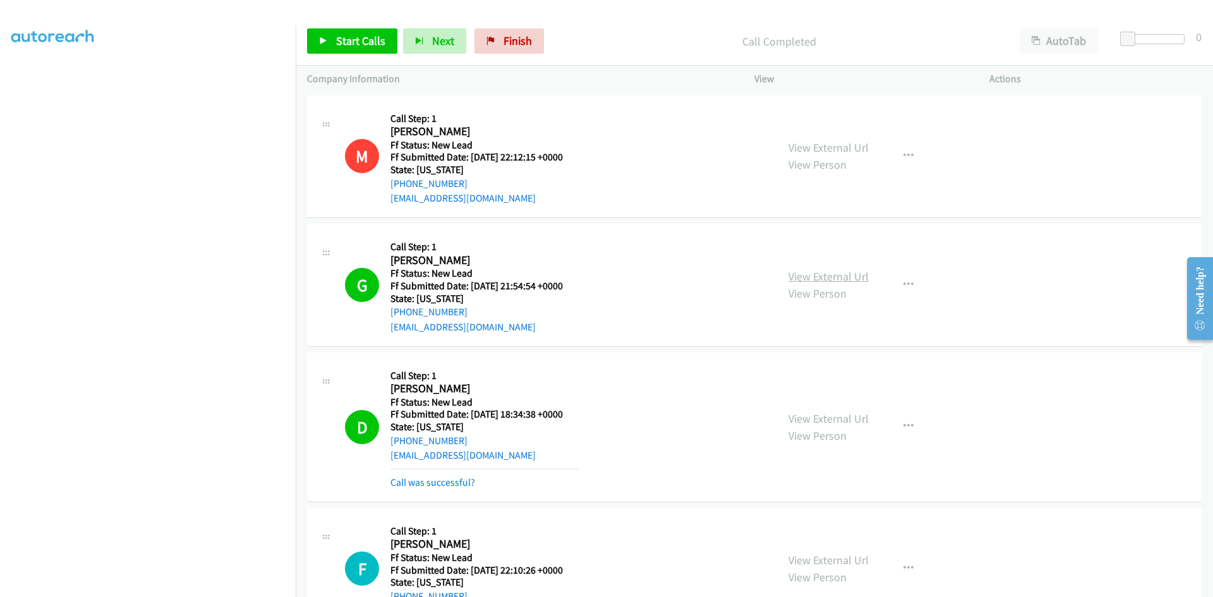
click at [801, 277] on link "View External Url" at bounding box center [829, 276] width 80 height 15
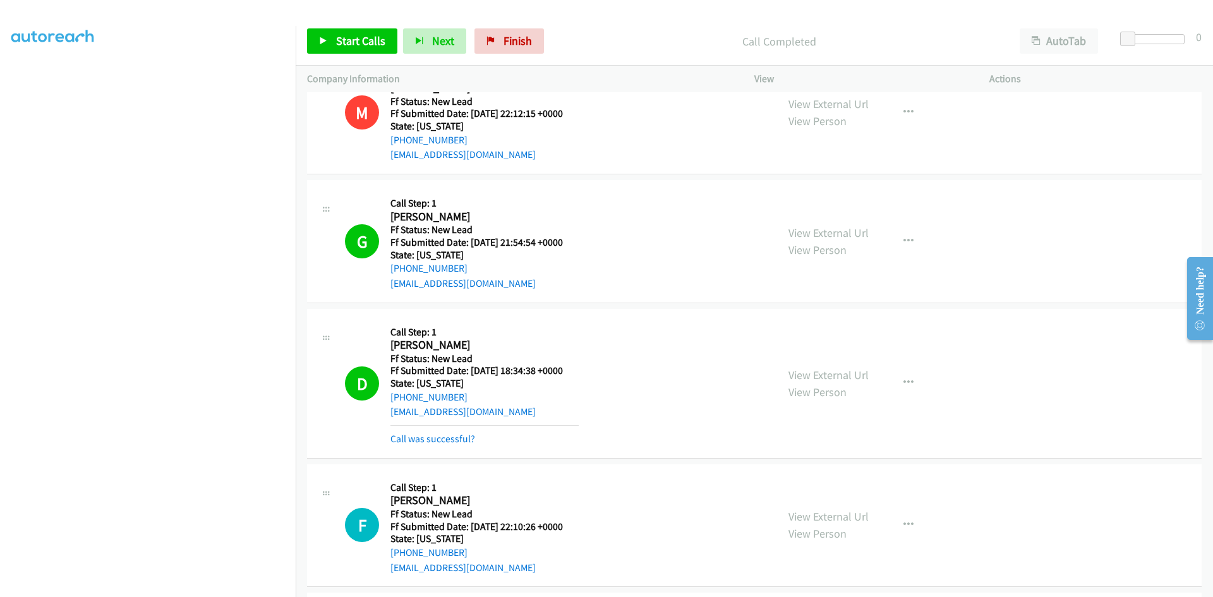
scroll to position [63, 0]
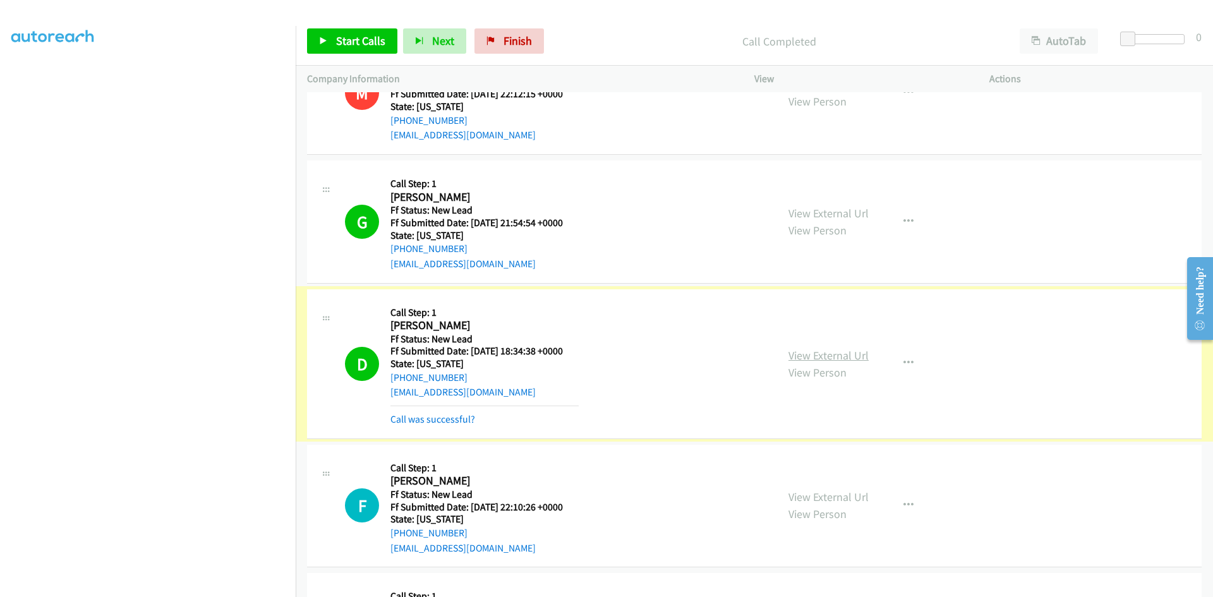
click at [825, 353] on link "View External Url" at bounding box center [829, 355] width 80 height 15
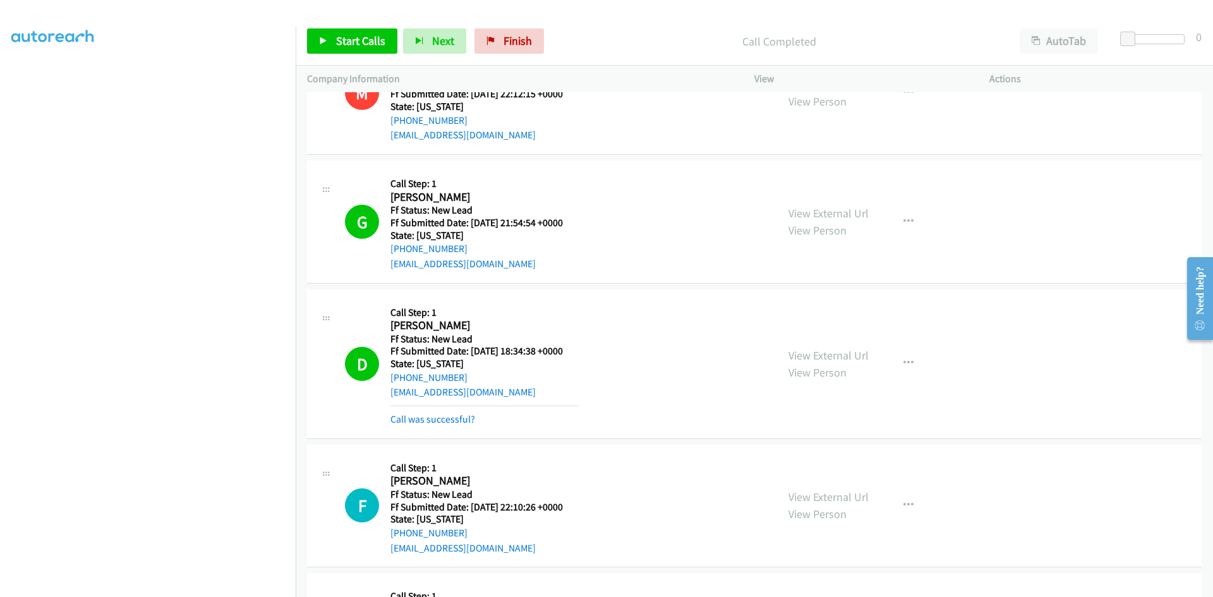
click at [3, 76] on aside "Dialing Mode: Power | Switch to Preview My Lists" at bounding box center [148, 273] width 296 height 699
click at [8, 75] on aside "Dialing Mode: Power | Switch to Preview My Lists" at bounding box center [148, 273] width 296 height 699
click at [8, 80] on aside "Dialing Mode: Power | Switch to Preview My Lists" at bounding box center [148, 273] width 296 height 699
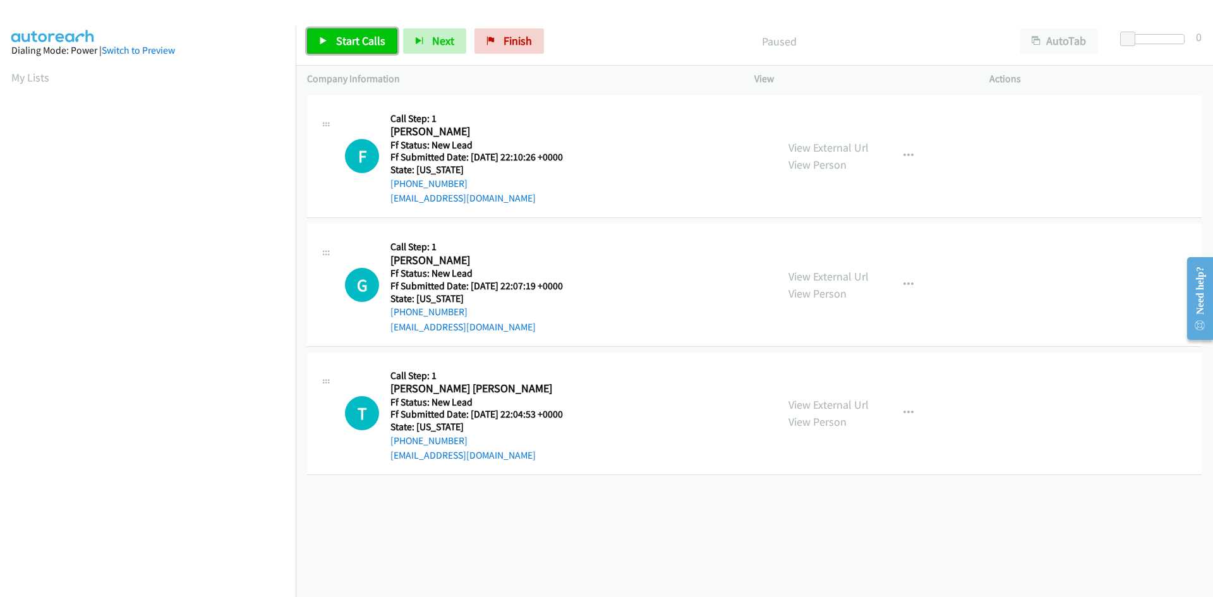
click at [346, 39] on span "Start Calls" at bounding box center [360, 40] width 49 height 15
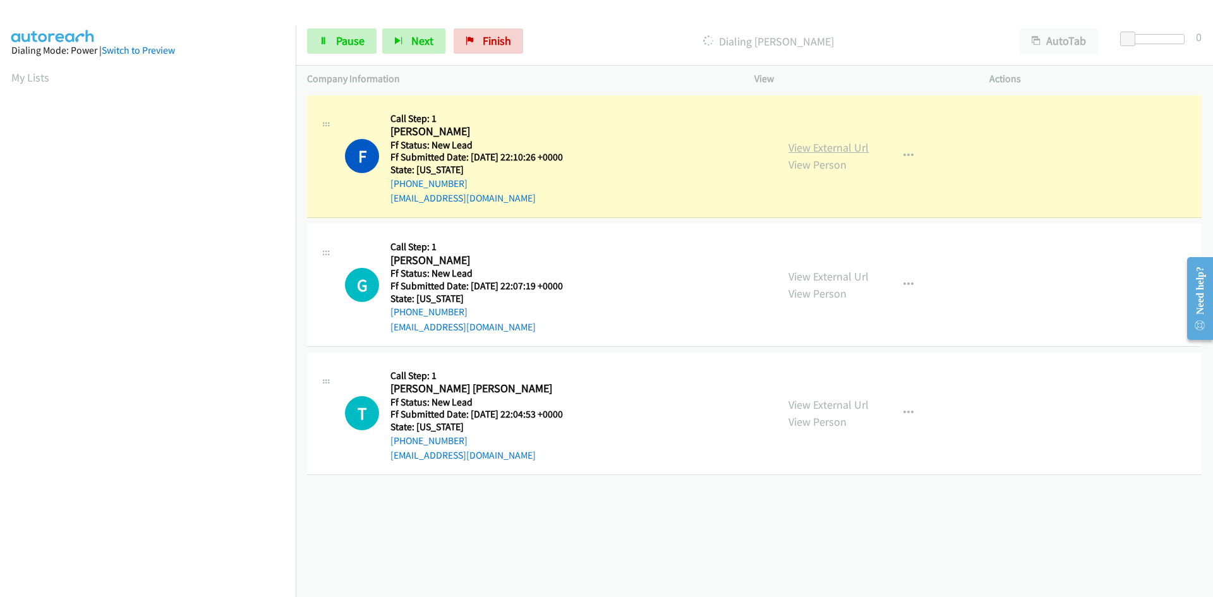
click at [806, 149] on link "View External Url" at bounding box center [829, 147] width 80 height 15
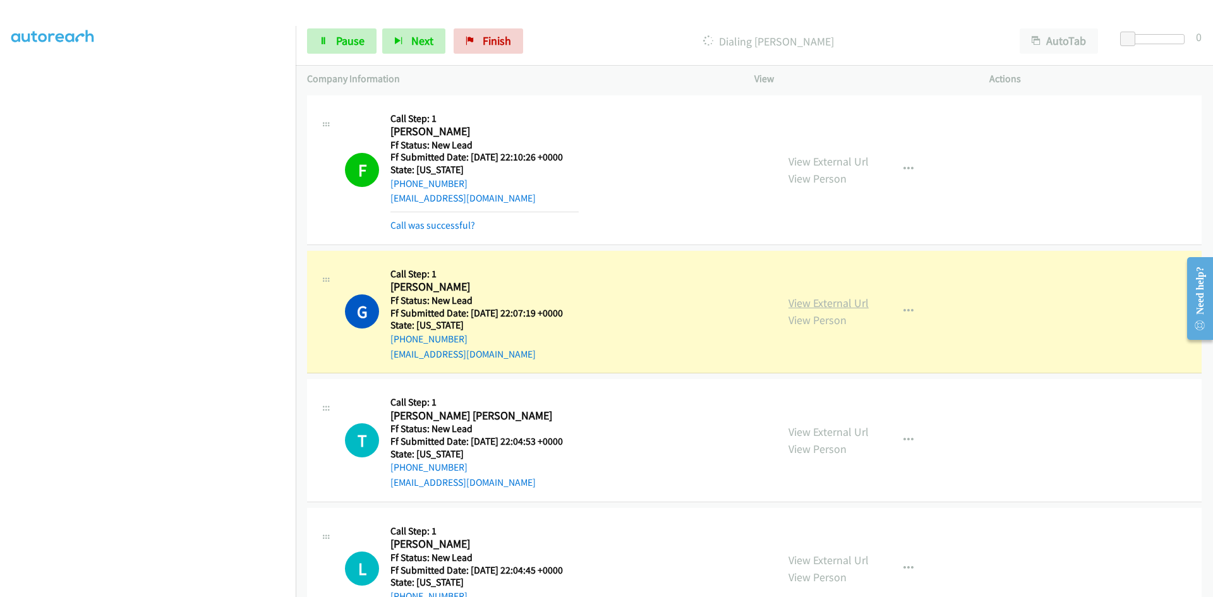
click at [825, 306] on link "View External Url" at bounding box center [829, 303] width 80 height 15
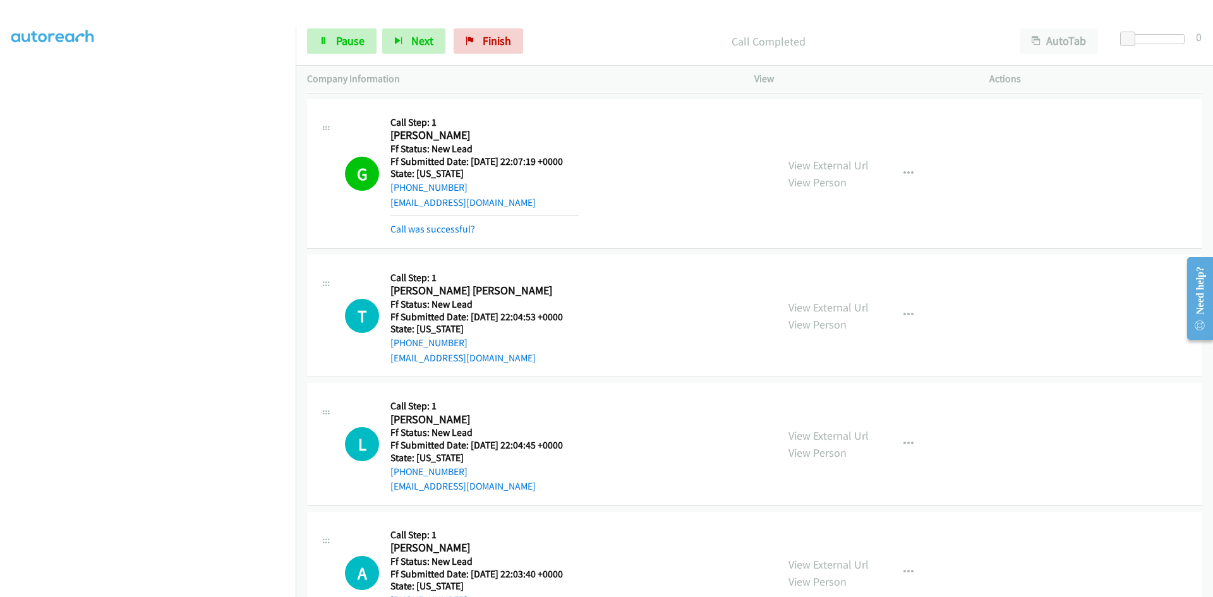
scroll to position [253, 0]
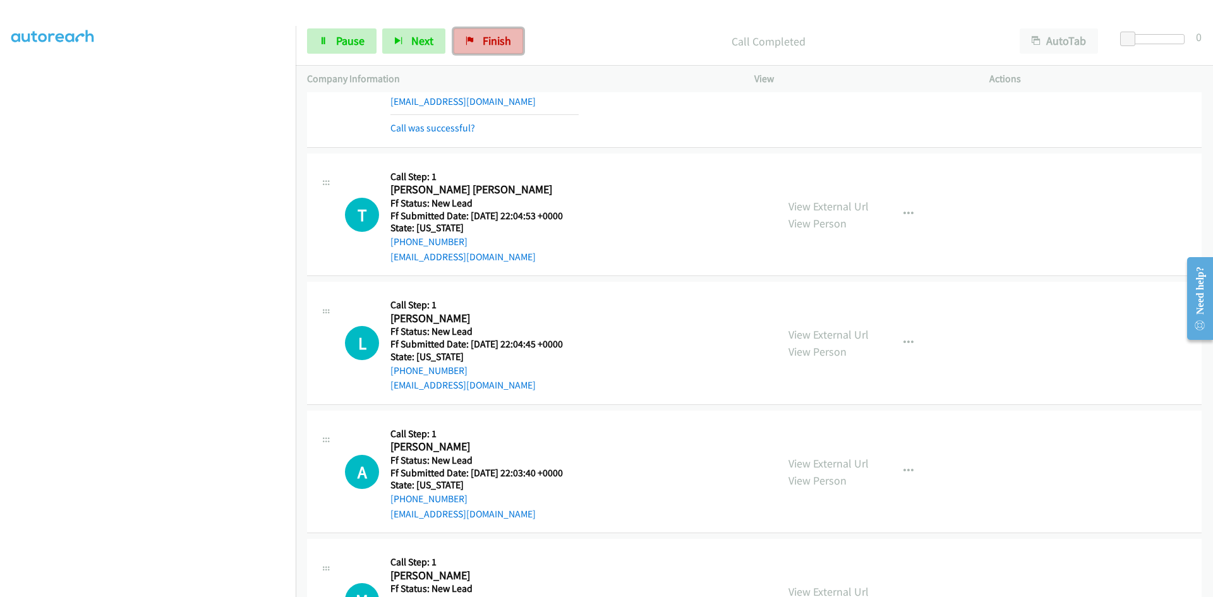
click at [490, 35] on span "Finish" at bounding box center [497, 40] width 28 height 15
